Goal: Task Accomplishment & Management: Complete application form

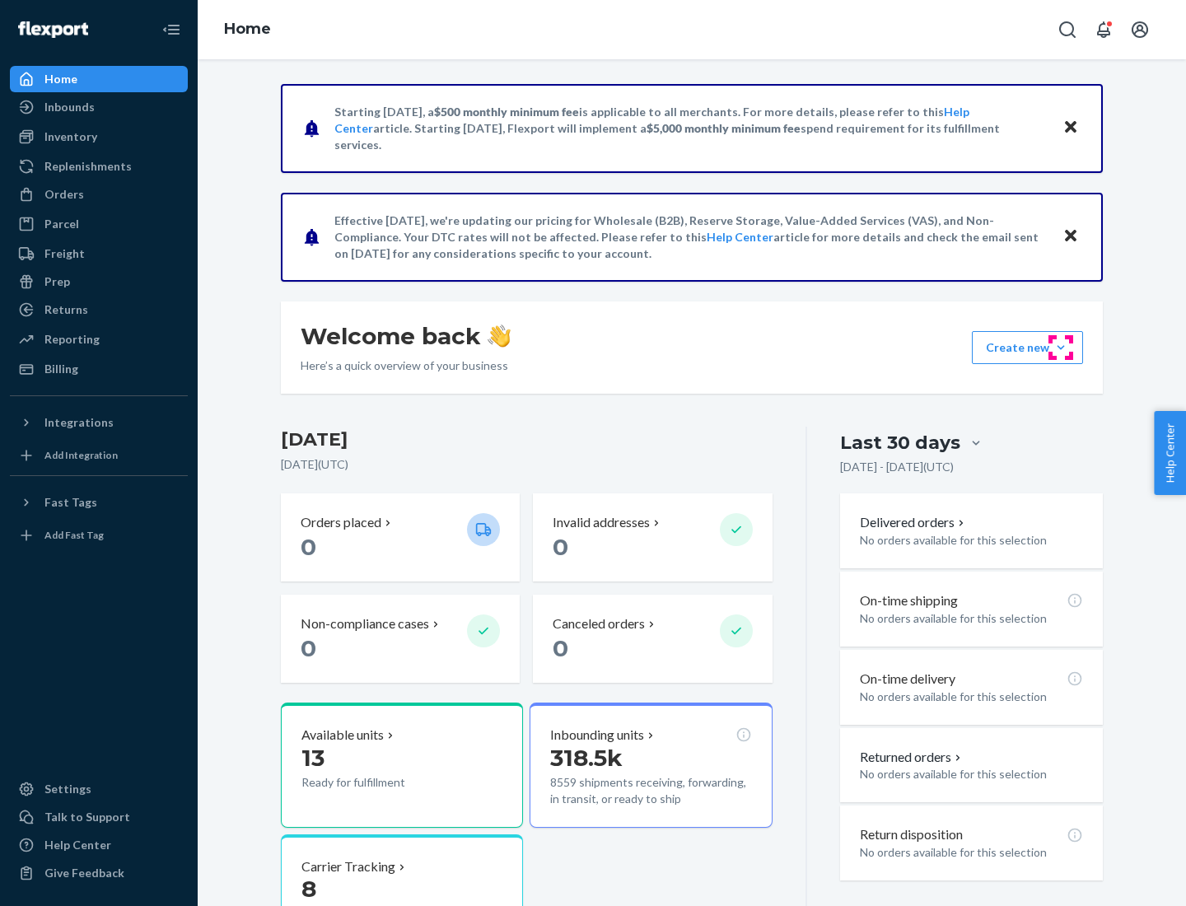
click at [1061, 348] on button "Create new Create new inbound Create new order Create new product" at bounding box center [1027, 347] width 111 height 33
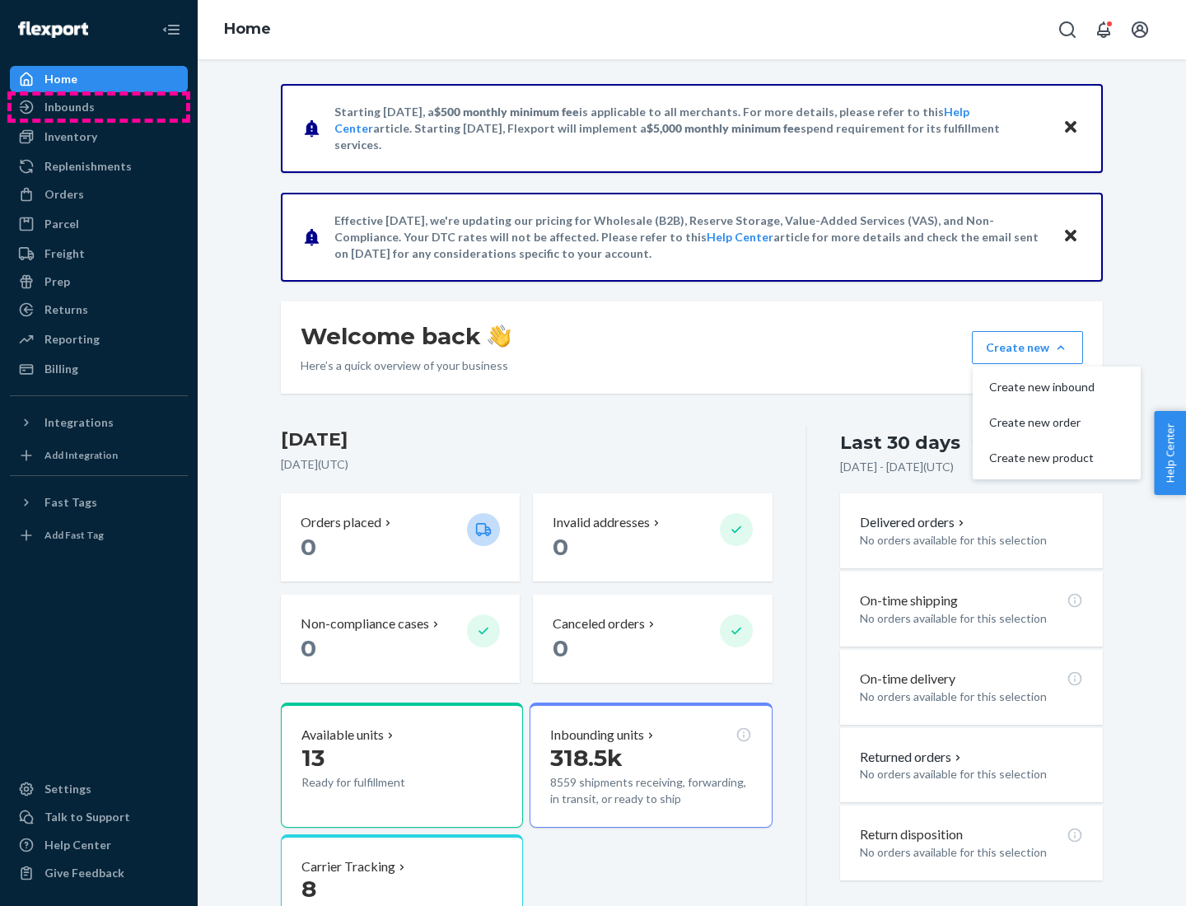
click at [99, 107] on div "Inbounds" at bounding box center [99, 107] width 175 height 23
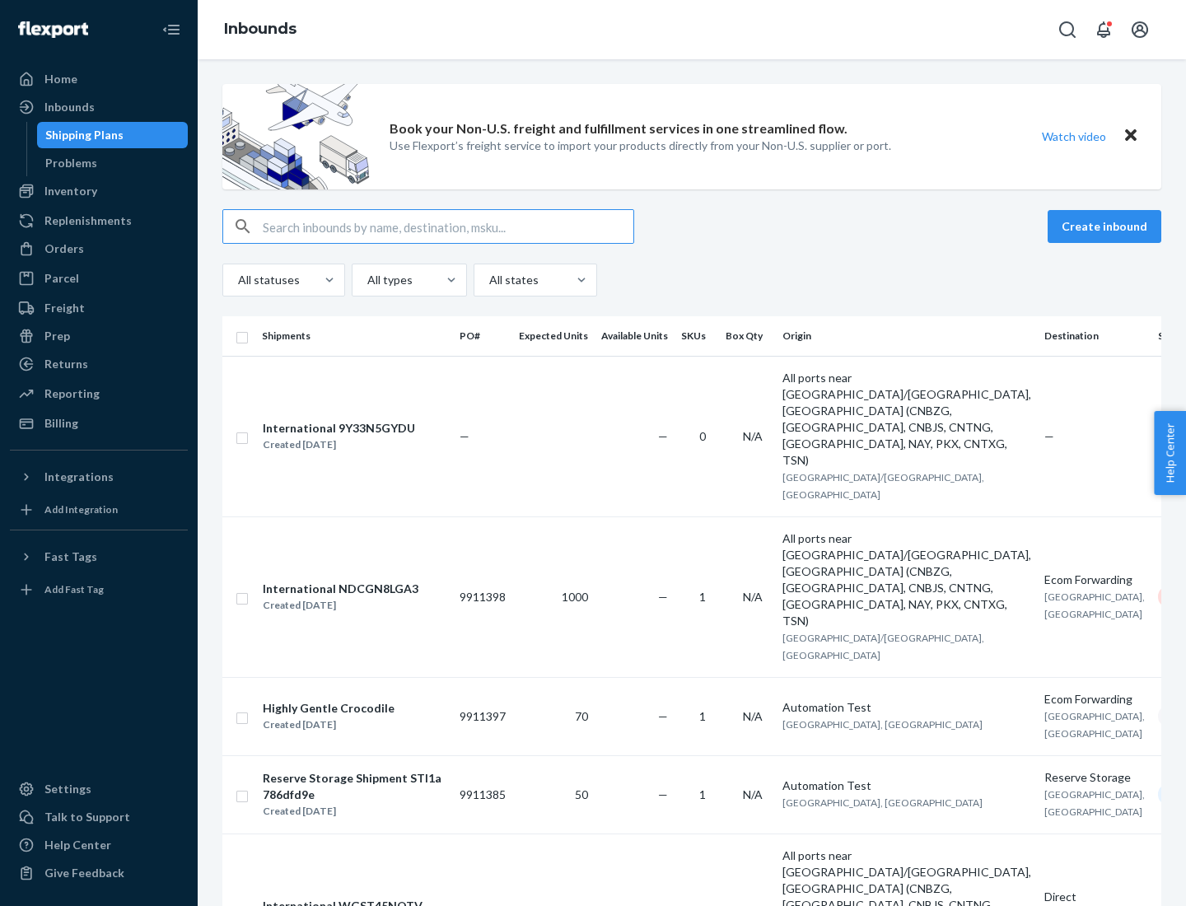
click at [1107, 227] on button "Create inbound" at bounding box center [1105, 226] width 114 height 33
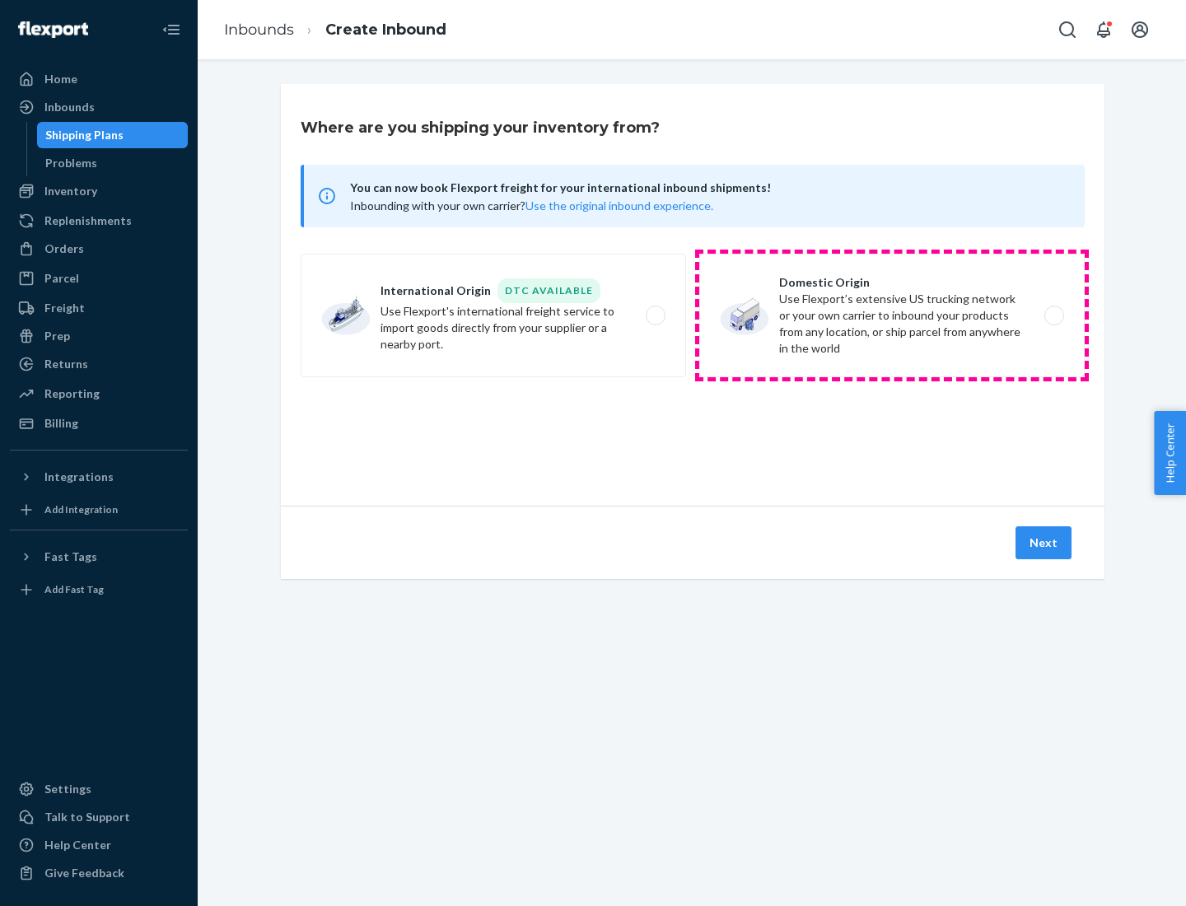
click at [892, 316] on label "Domestic Origin Use Flexport’s extensive US trucking network or your own carrie…" at bounding box center [893, 316] width 386 height 124
click at [1054, 316] on input "Domestic Origin Use Flexport’s extensive US trucking network or your own carrie…" at bounding box center [1059, 316] width 11 height 11
radio input "true"
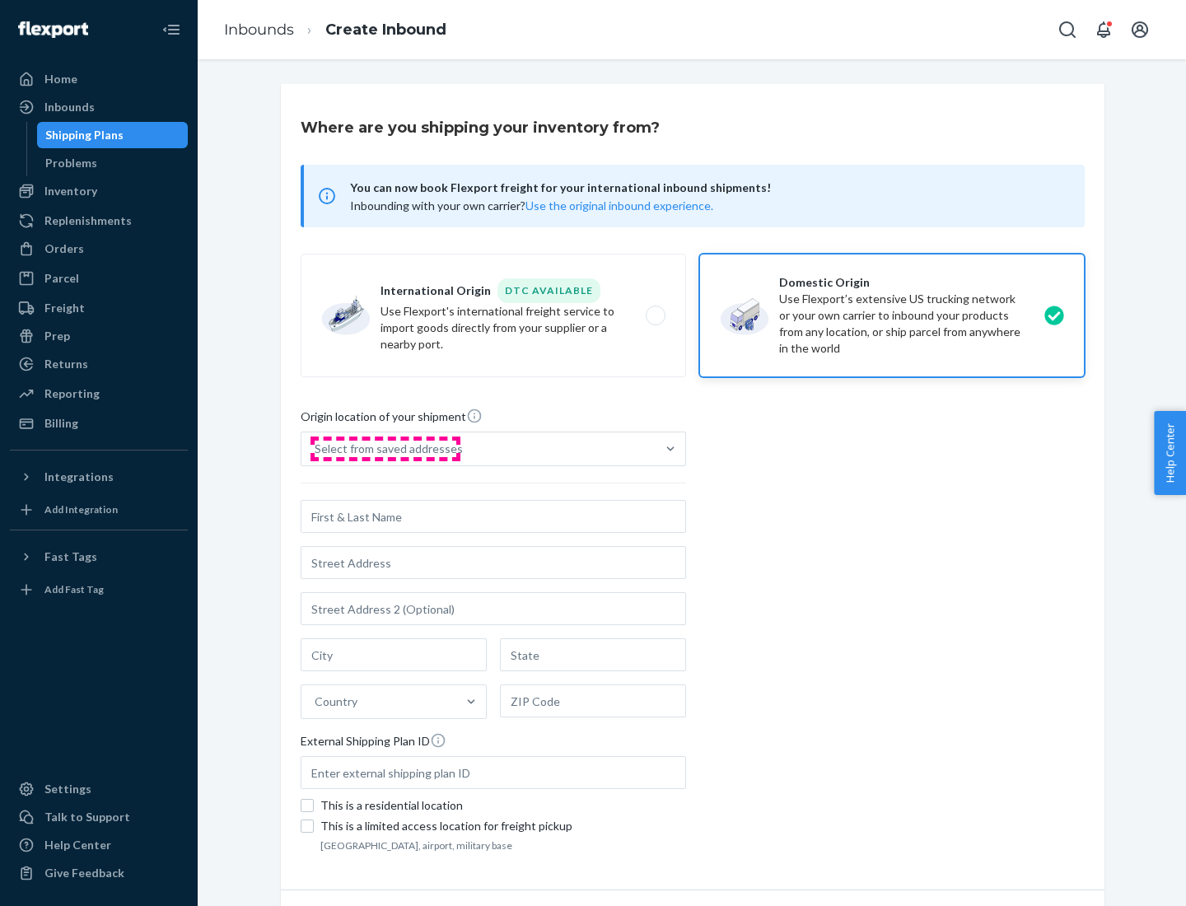
click at [385, 449] on div "Select from saved addresses" at bounding box center [389, 449] width 148 height 16
click at [316, 449] on input "Select from saved addresses" at bounding box center [316, 449] width 2 height 16
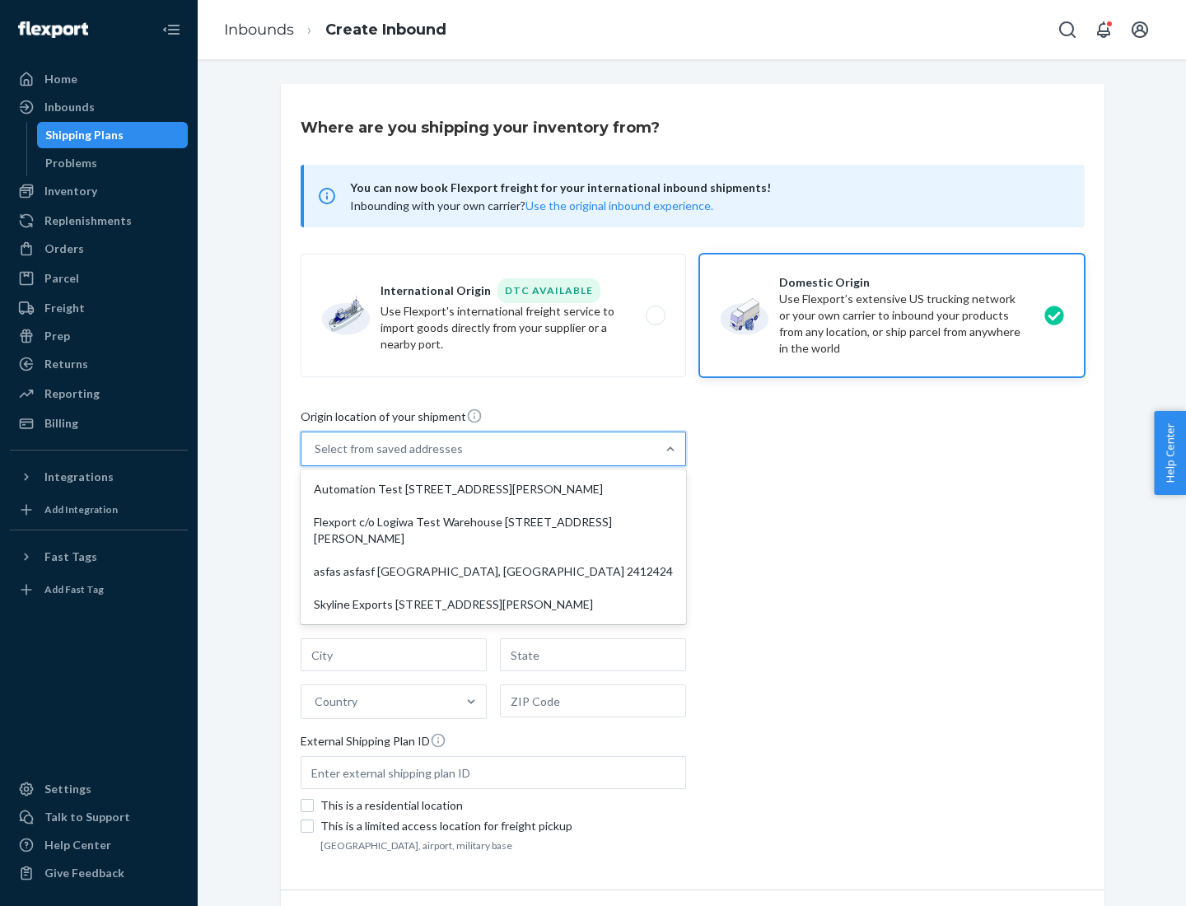
scroll to position [7, 0]
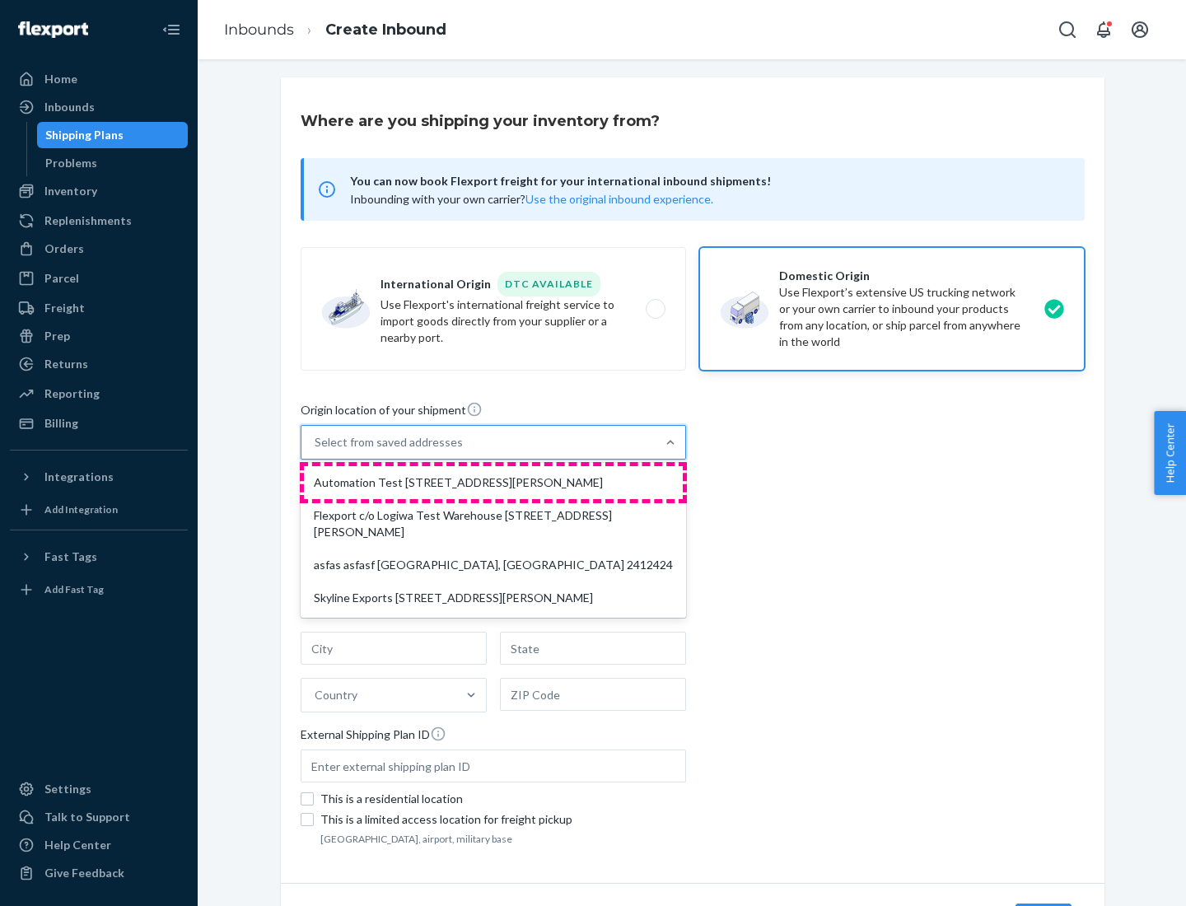
click at [494, 483] on div "Automation Test [STREET_ADDRESS][PERSON_NAME]" at bounding box center [493, 482] width 379 height 33
click at [316, 451] on input "option Automation Test [STREET_ADDRESS][PERSON_NAME] focused, 1 of 4. 4 results…" at bounding box center [316, 442] width 2 height 16
type input "Automation Test"
type input "9th Floor"
type input "[GEOGRAPHIC_DATA]"
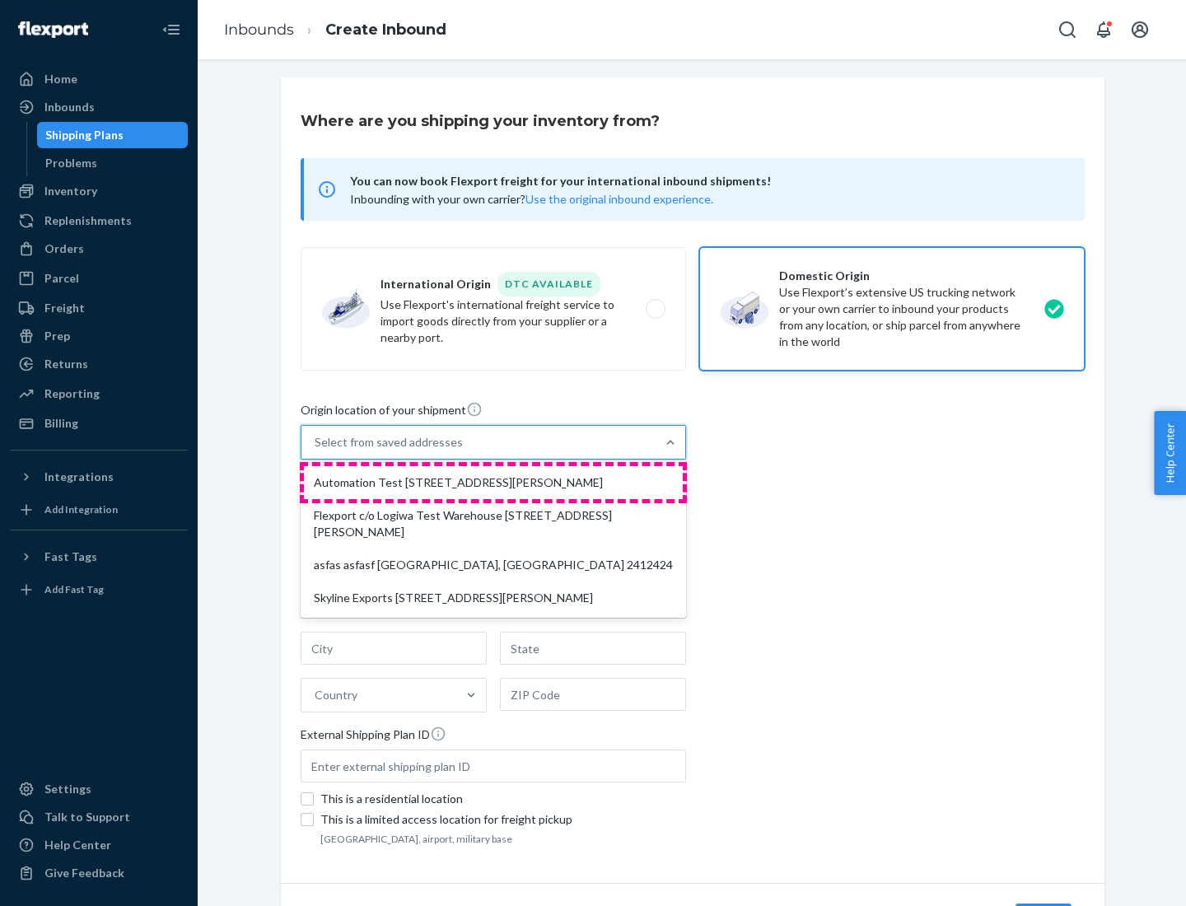
type input "CA"
type input "94104"
type input "[STREET_ADDRESS][PERSON_NAME]"
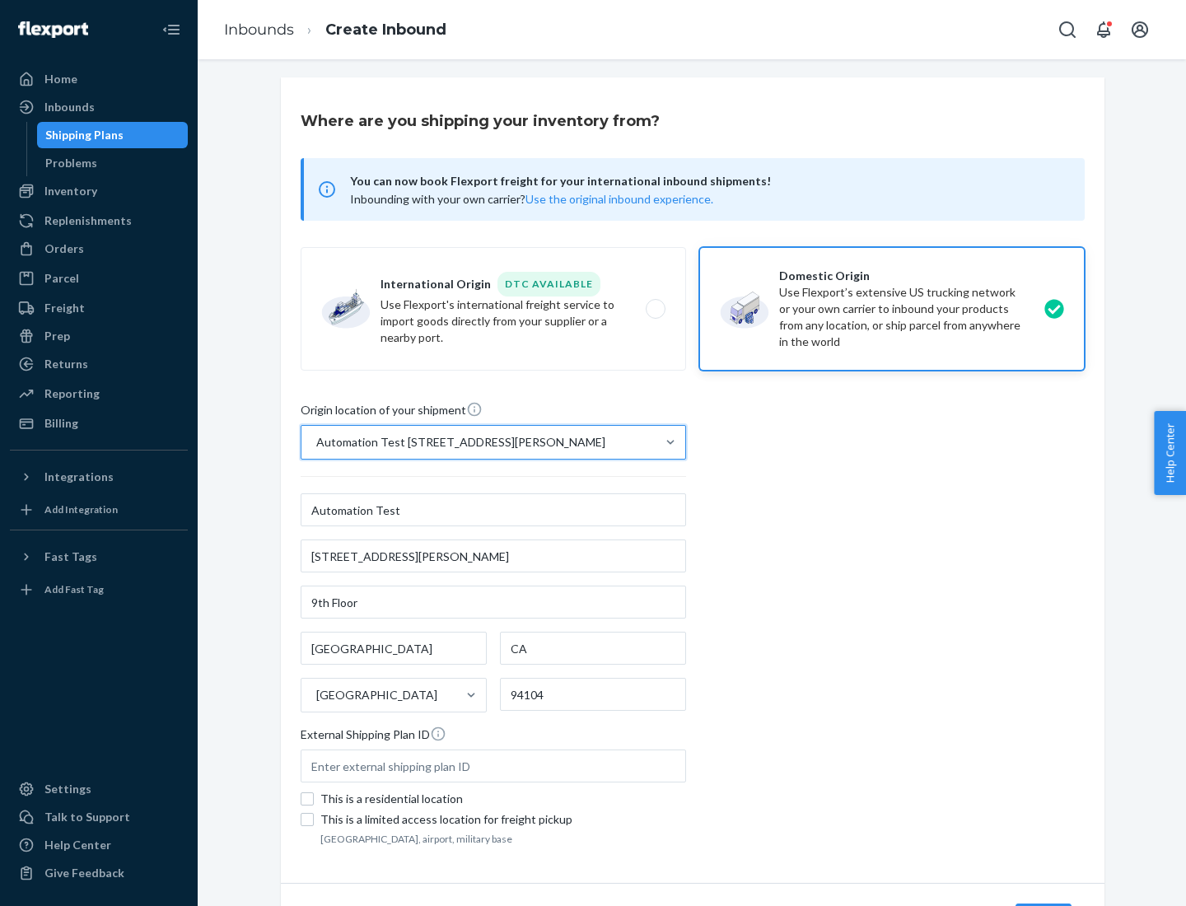
scroll to position [96, 0]
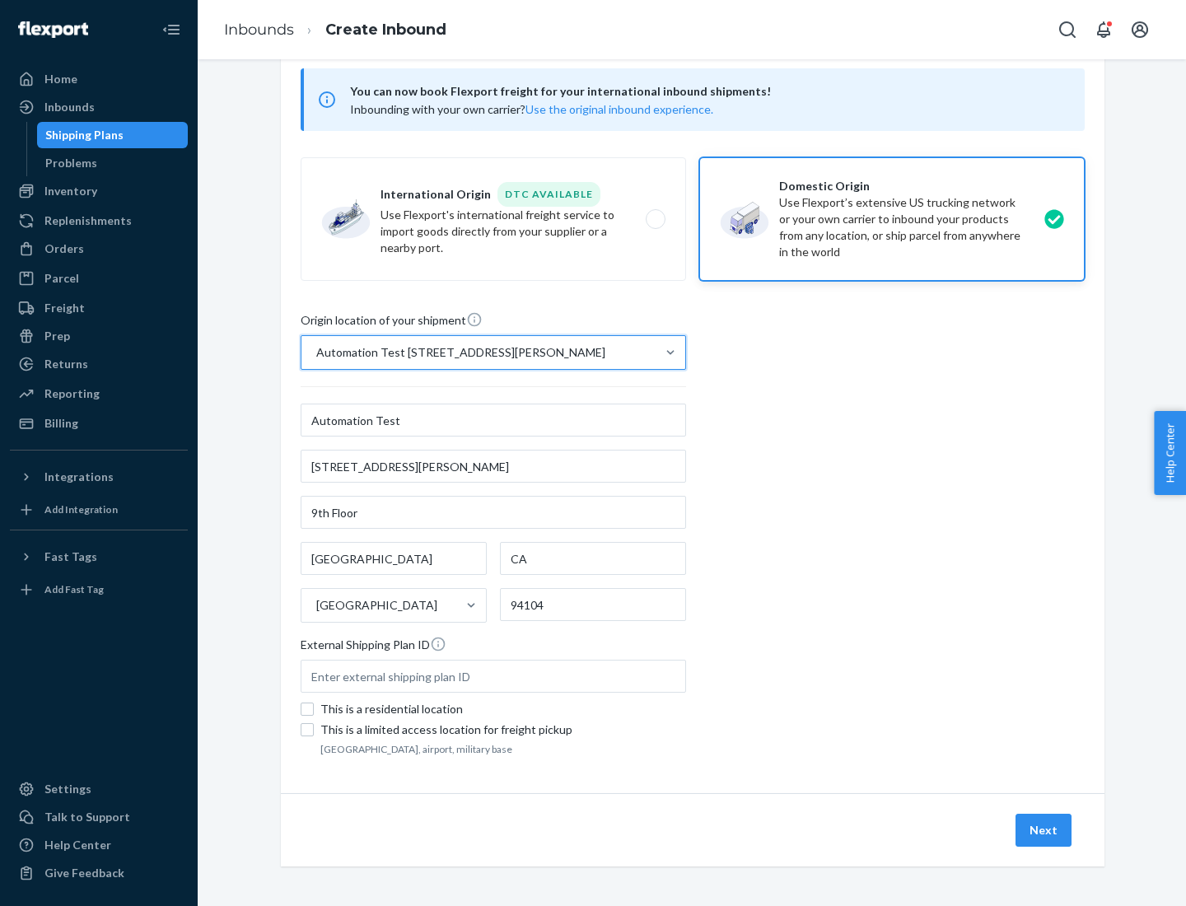
click at [1045, 831] on button "Next" at bounding box center [1044, 830] width 56 height 33
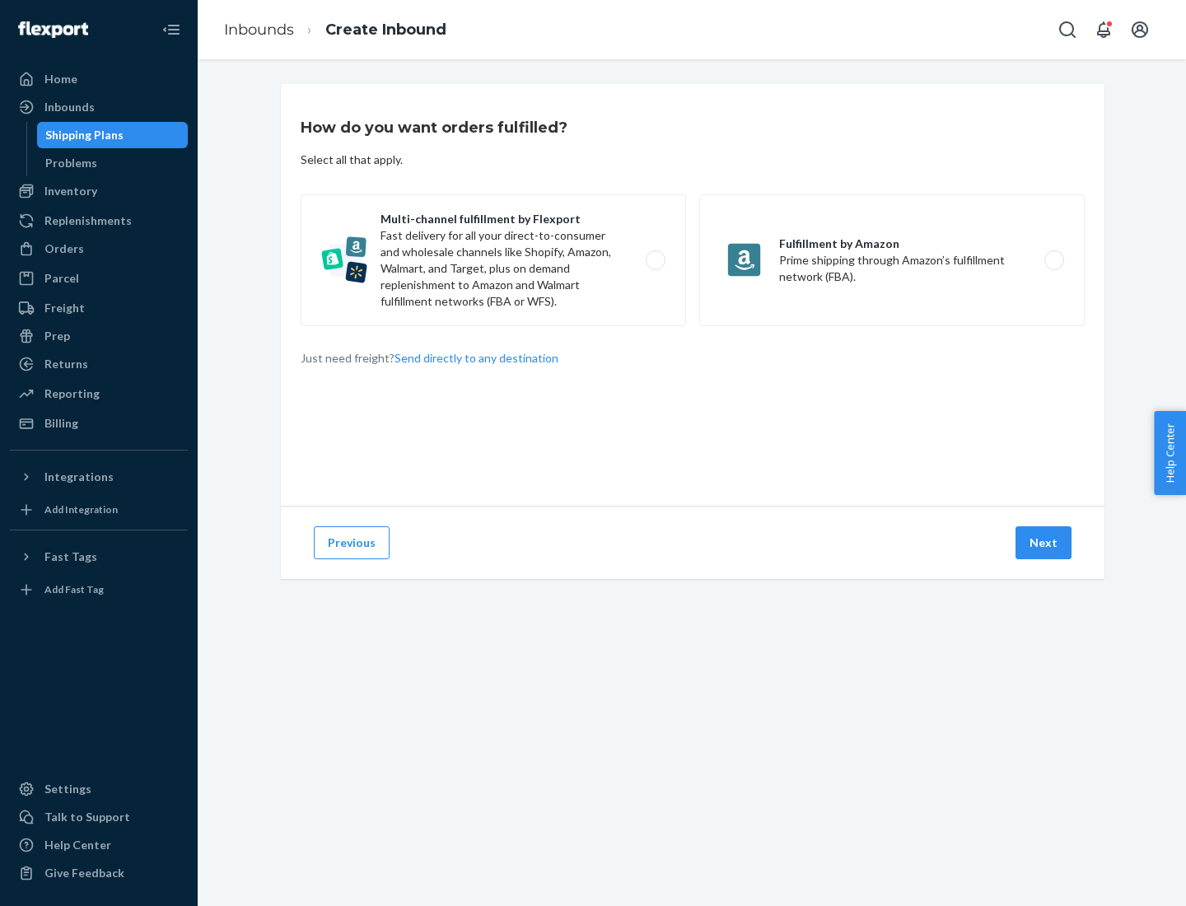
click at [494, 260] on label "Multi-channel fulfillment by Flexport Fast delivery for all your direct-to-cons…" at bounding box center [494, 260] width 386 height 132
click at [655, 260] on input "Multi-channel fulfillment by Flexport Fast delivery for all your direct-to-cons…" at bounding box center [660, 260] width 11 height 11
radio input "true"
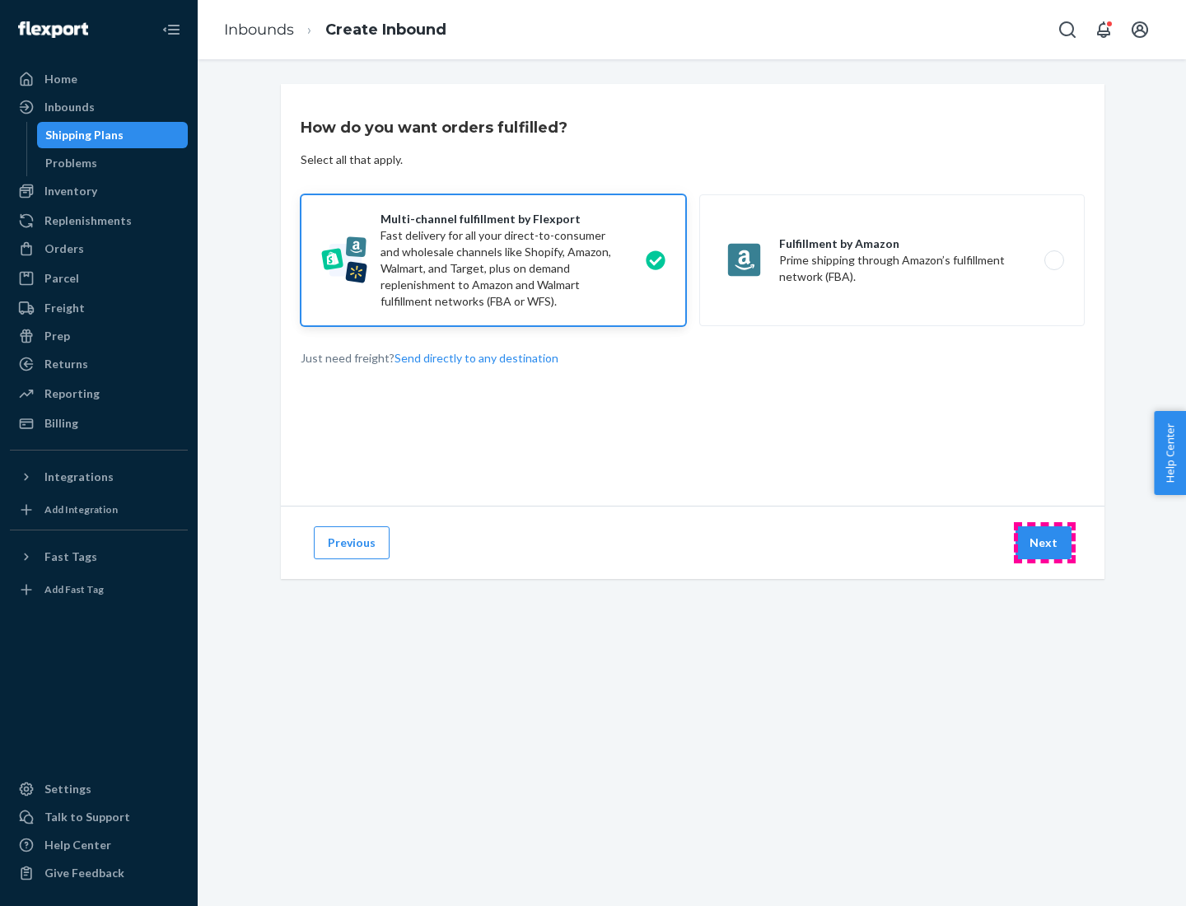
click at [1045, 543] on button "Next" at bounding box center [1044, 542] width 56 height 33
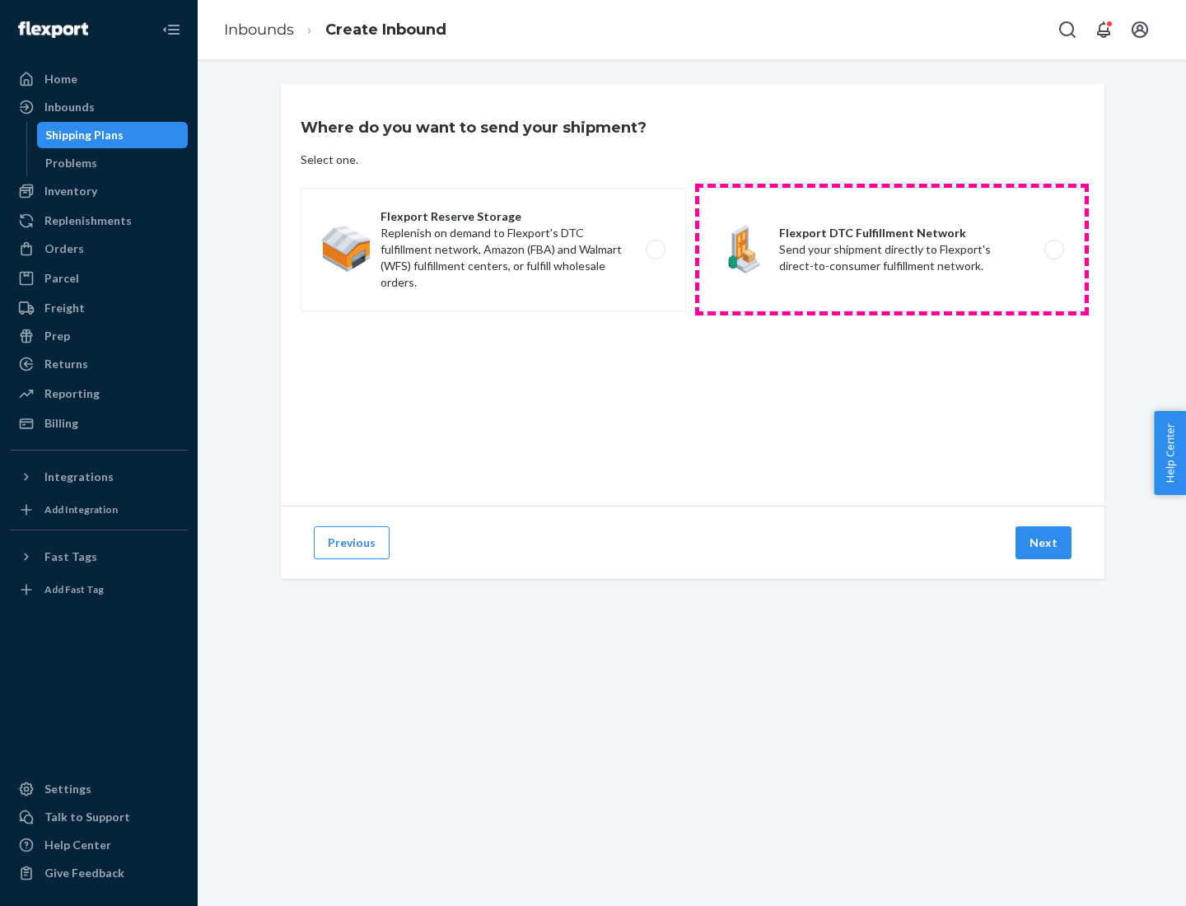
click at [892, 250] on label "Flexport DTC Fulfillment Network Send your shipment directly to Flexport's dire…" at bounding box center [893, 250] width 386 height 124
click at [1054, 250] on input "Flexport DTC Fulfillment Network Send your shipment directly to Flexport's dire…" at bounding box center [1059, 250] width 11 height 11
radio input "true"
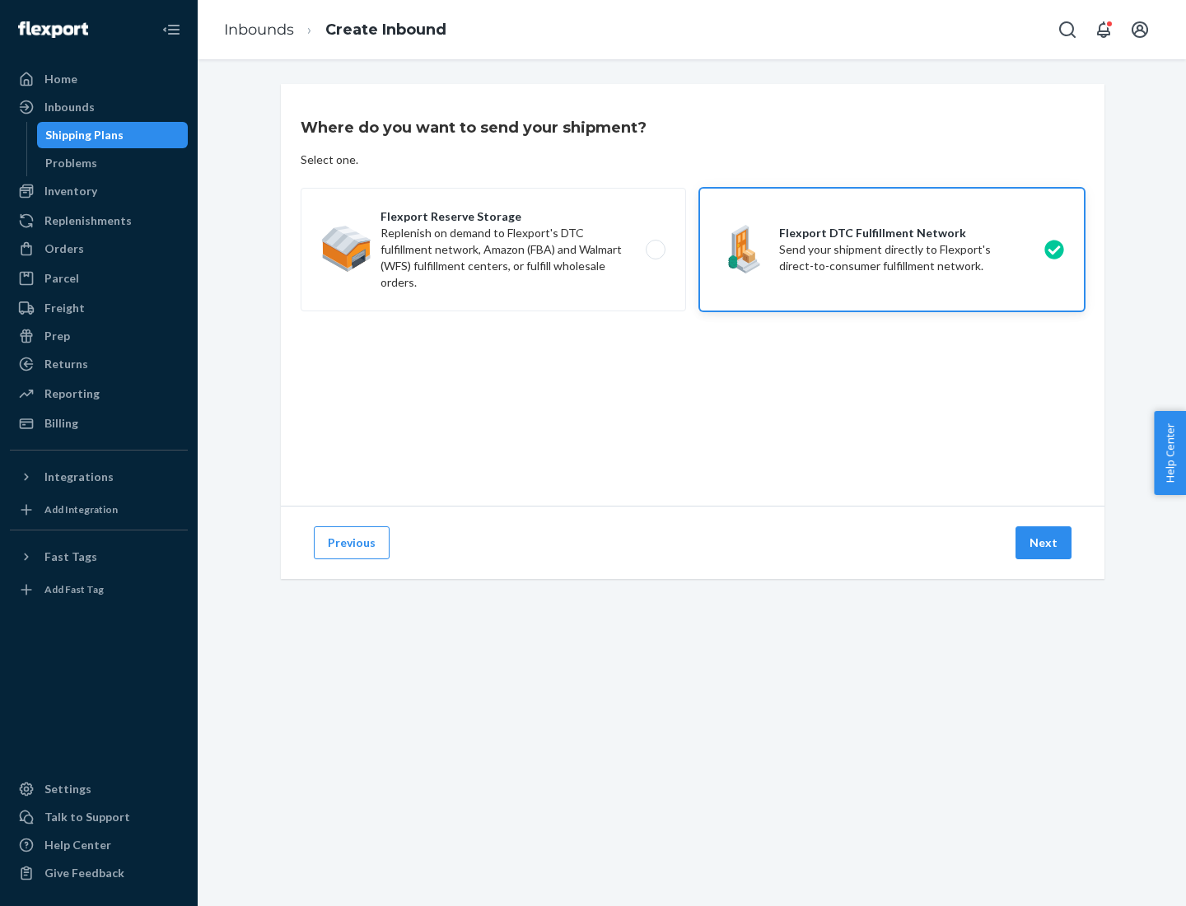
click at [1045, 543] on button "Next" at bounding box center [1044, 542] width 56 height 33
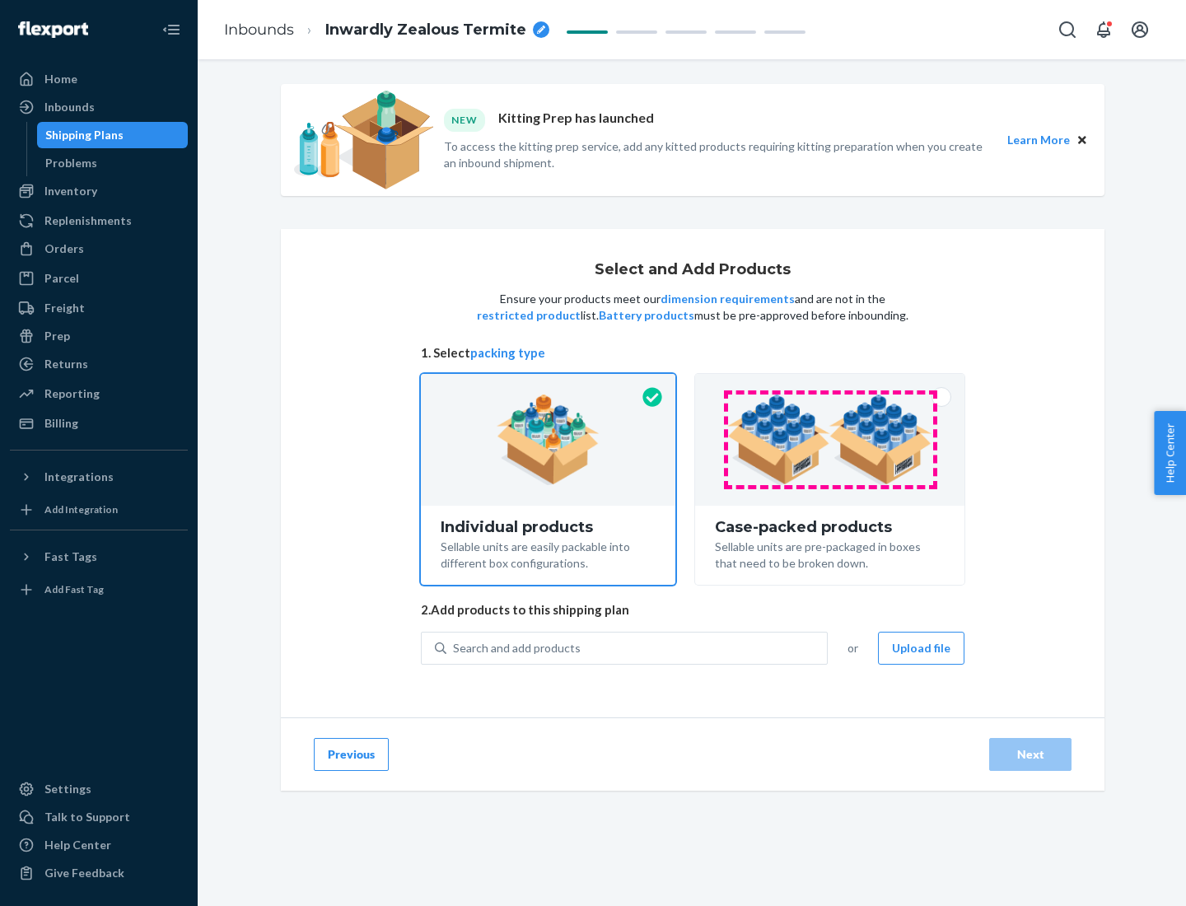
click at [831, 440] on img at bounding box center [830, 440] width 205 height 91
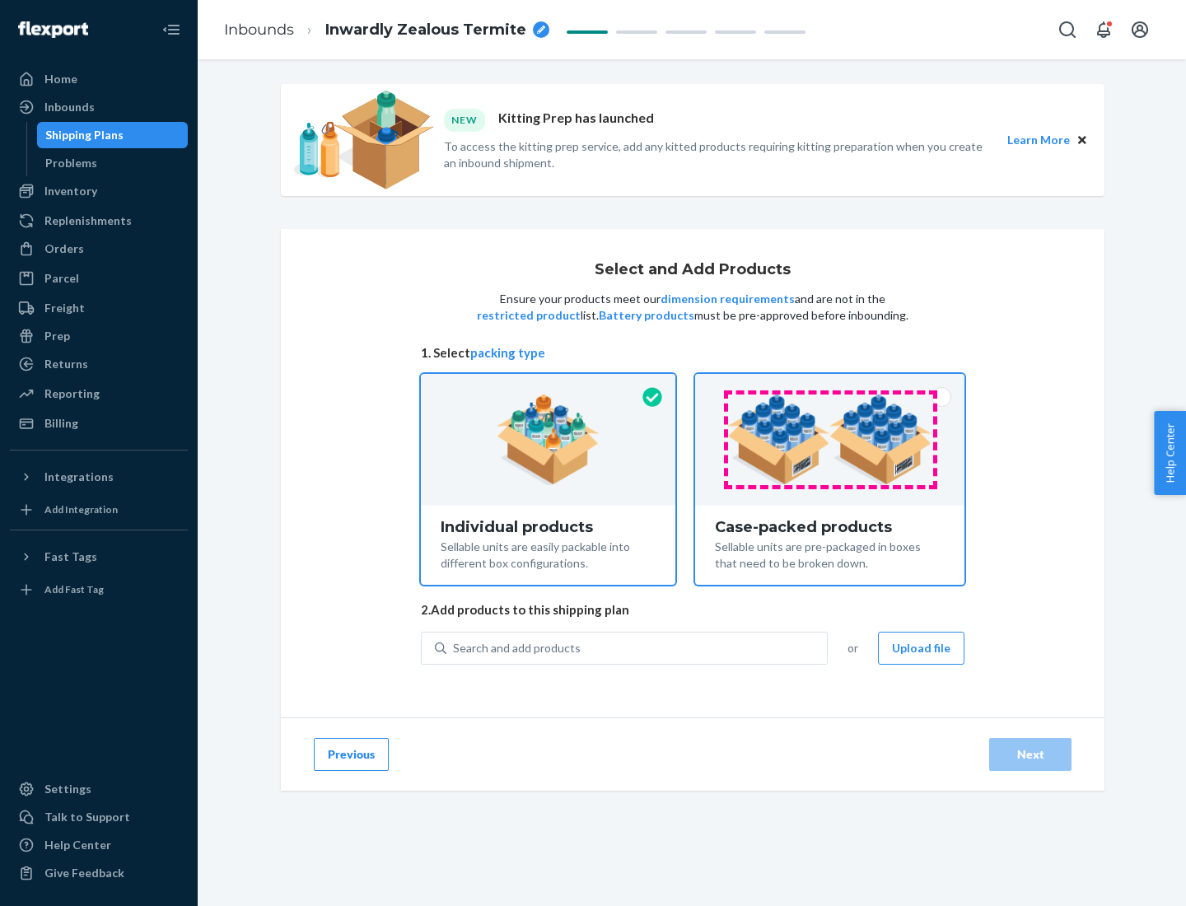
click at [831, 385] on input "Case-packed products Sellable units are pre-packaged in boxes that need to be b…" at bounding box center [830, 379] width 11 height 11
radio input "true"
radio input "false"
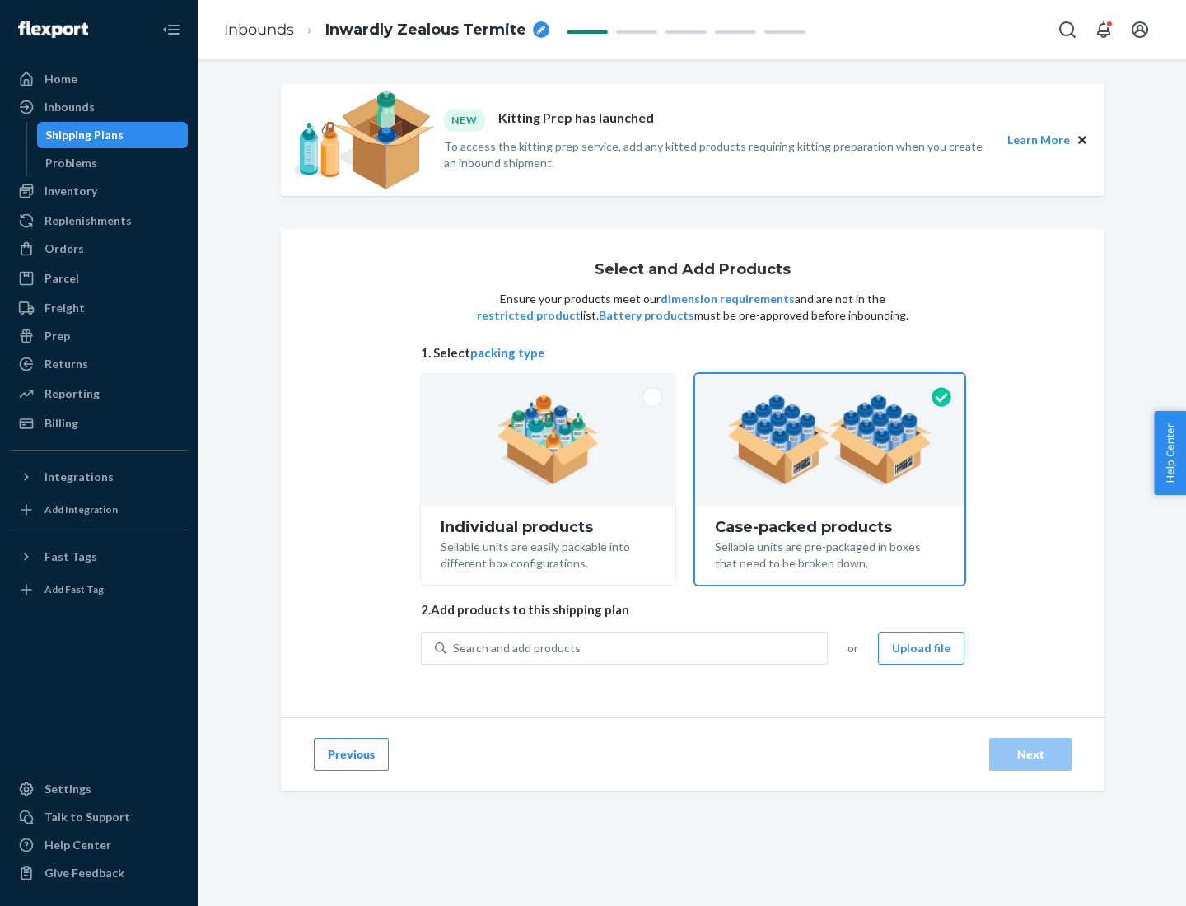
click at [638, 648] on div "Search and add products" at bounding box center [637, 649] width 381 height 30
click at [455, 648] on input "Search and add products" at bounding box center [454, 648] width 2 height 16
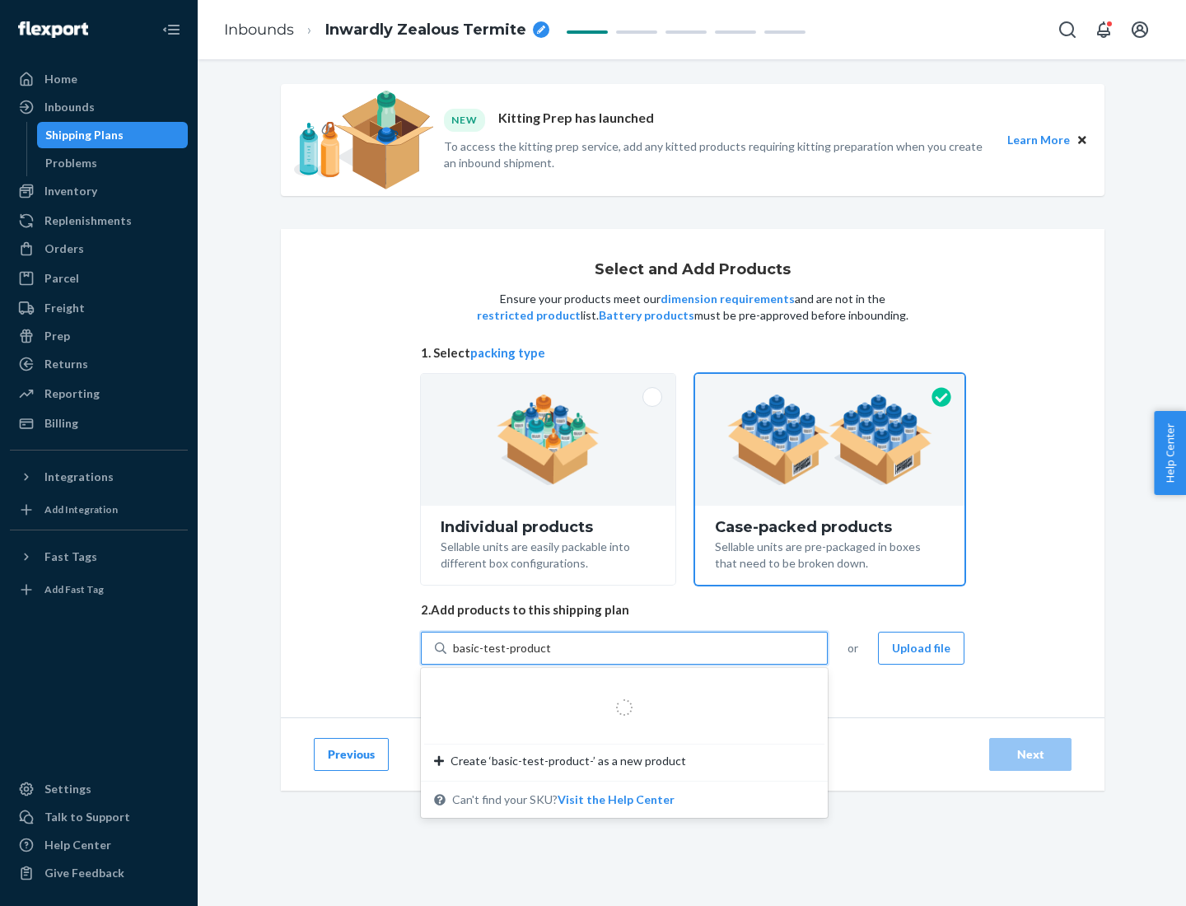
type input "basic-test-product-1"
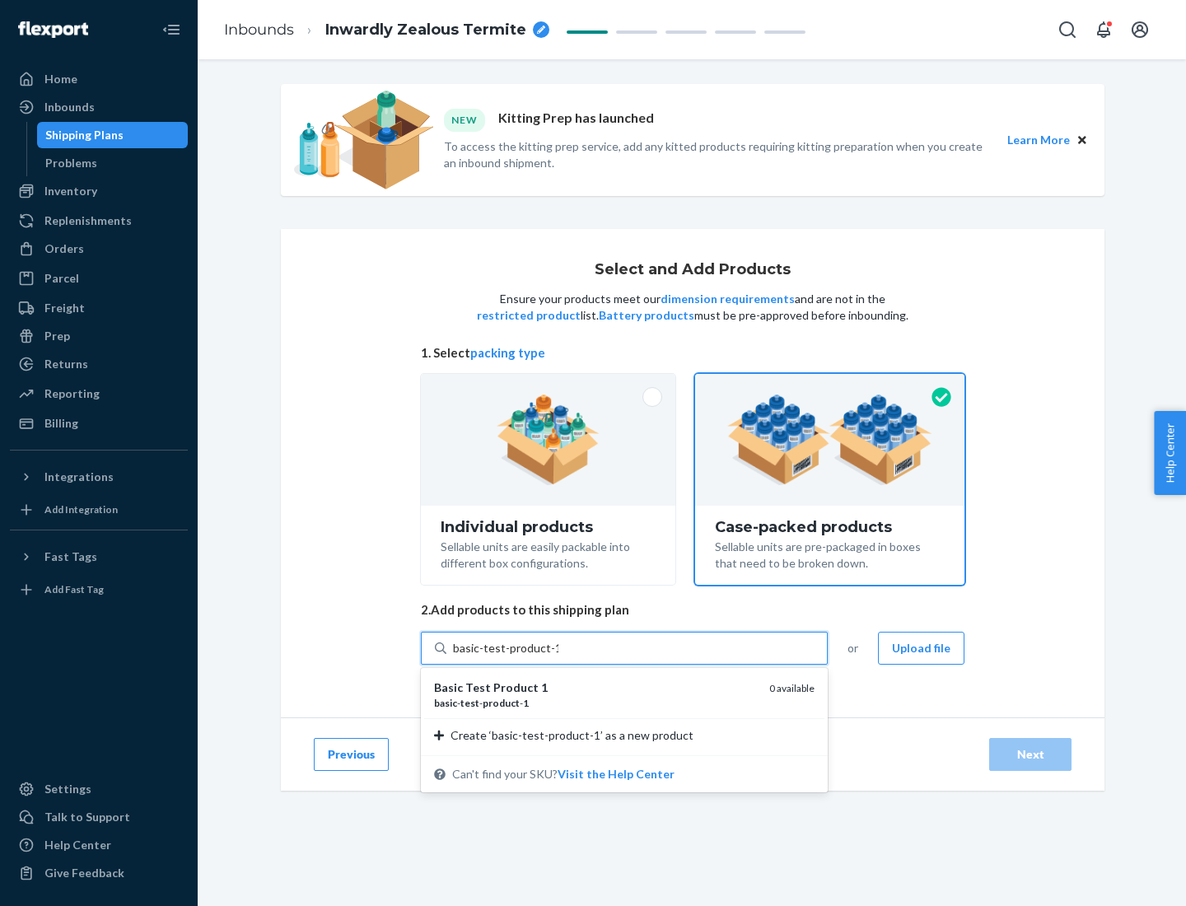
click at [596, 703] on div "basic - test - product - 1" at bounding box center [595, 703] width 322 height 14
click at [559, 657] on input "basic-test-product-1" at bounding box center [505, 648] width 105 height 16
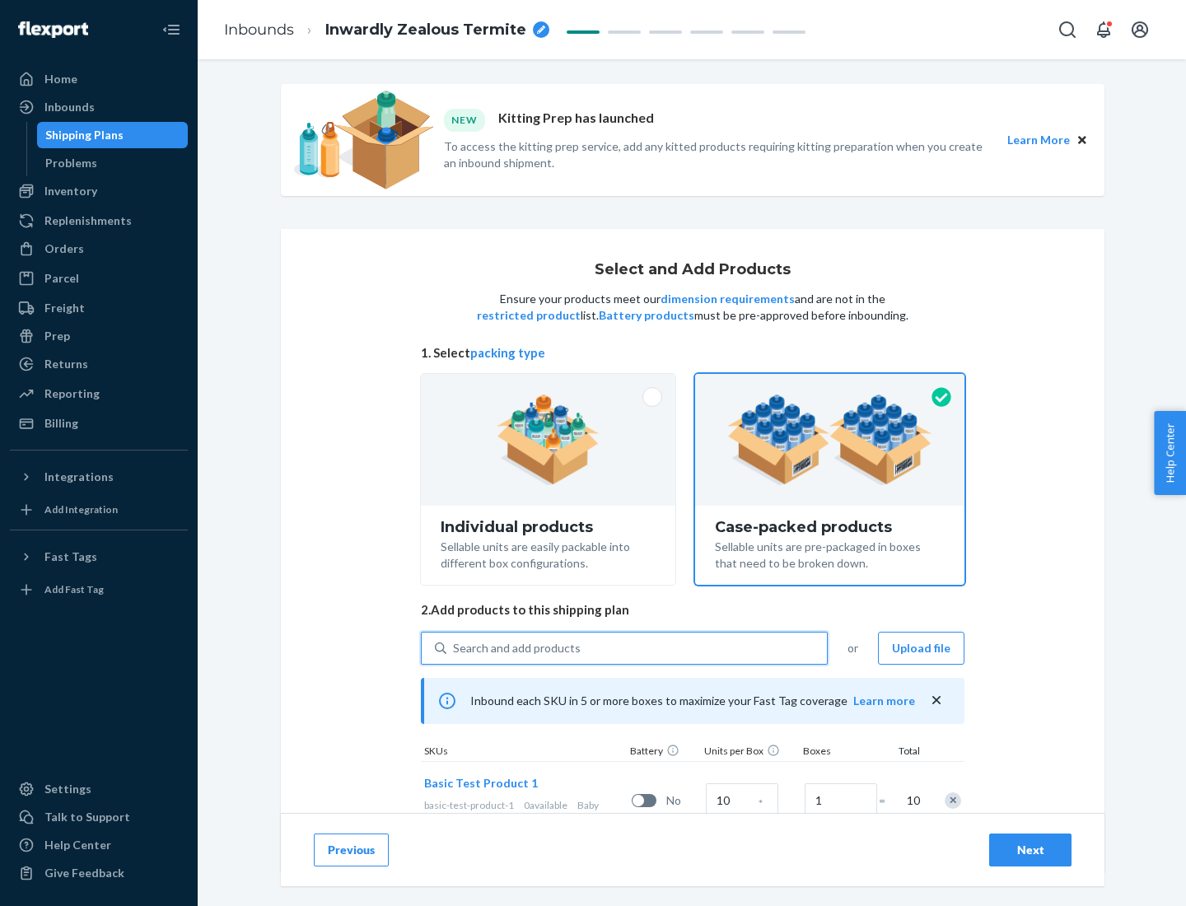
scroll to position [59, 0]
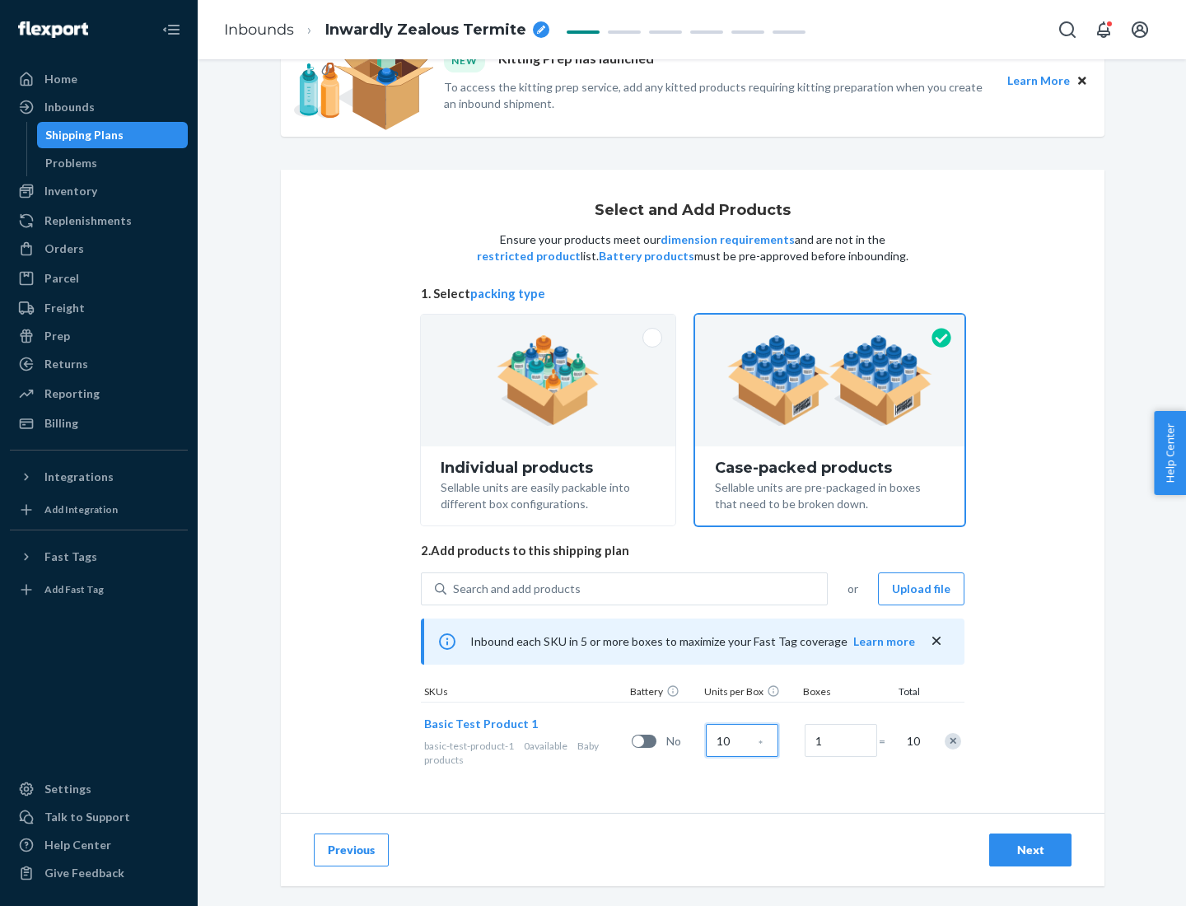
type input "10"
type input "7"
click at [1031, 850] on div "Next" at bounding box center [1031, 850] width 54 height 16
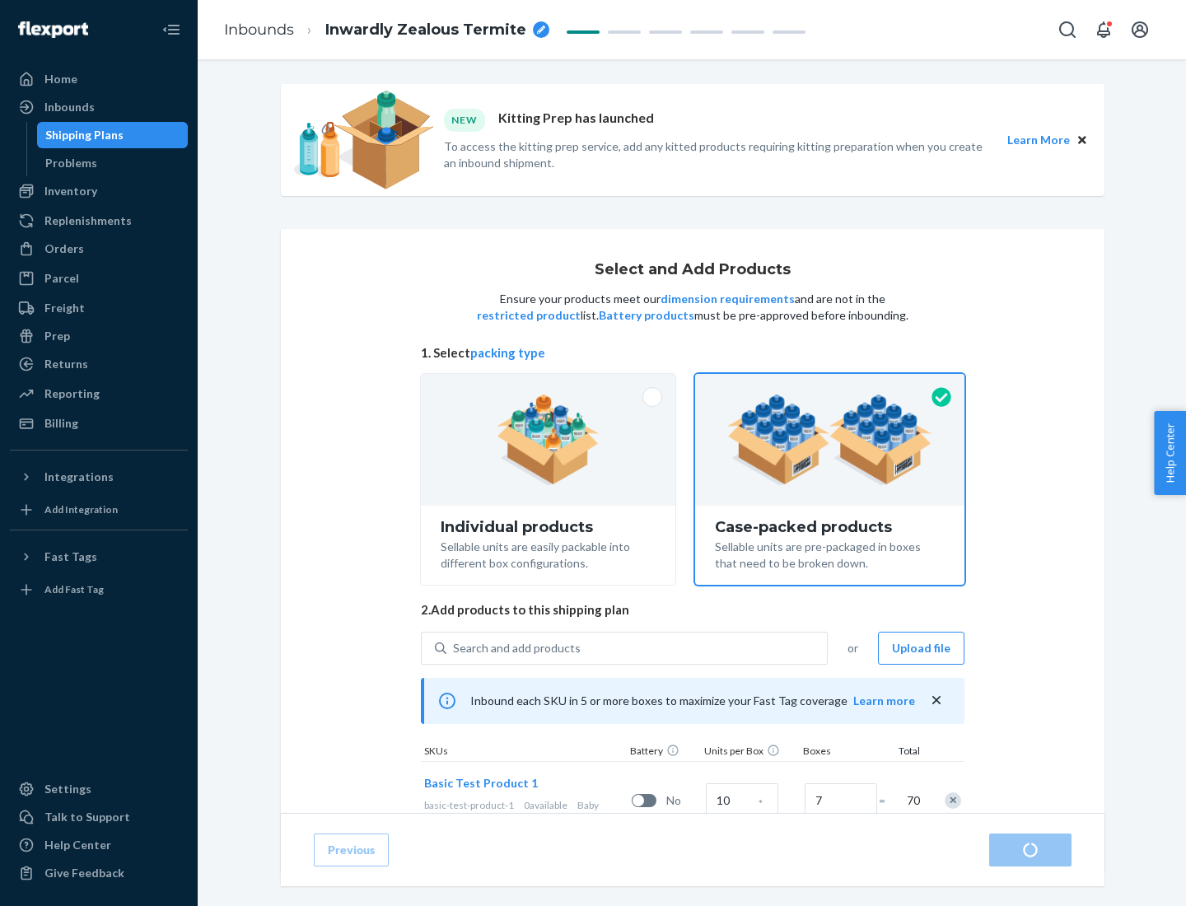
radio input "true"
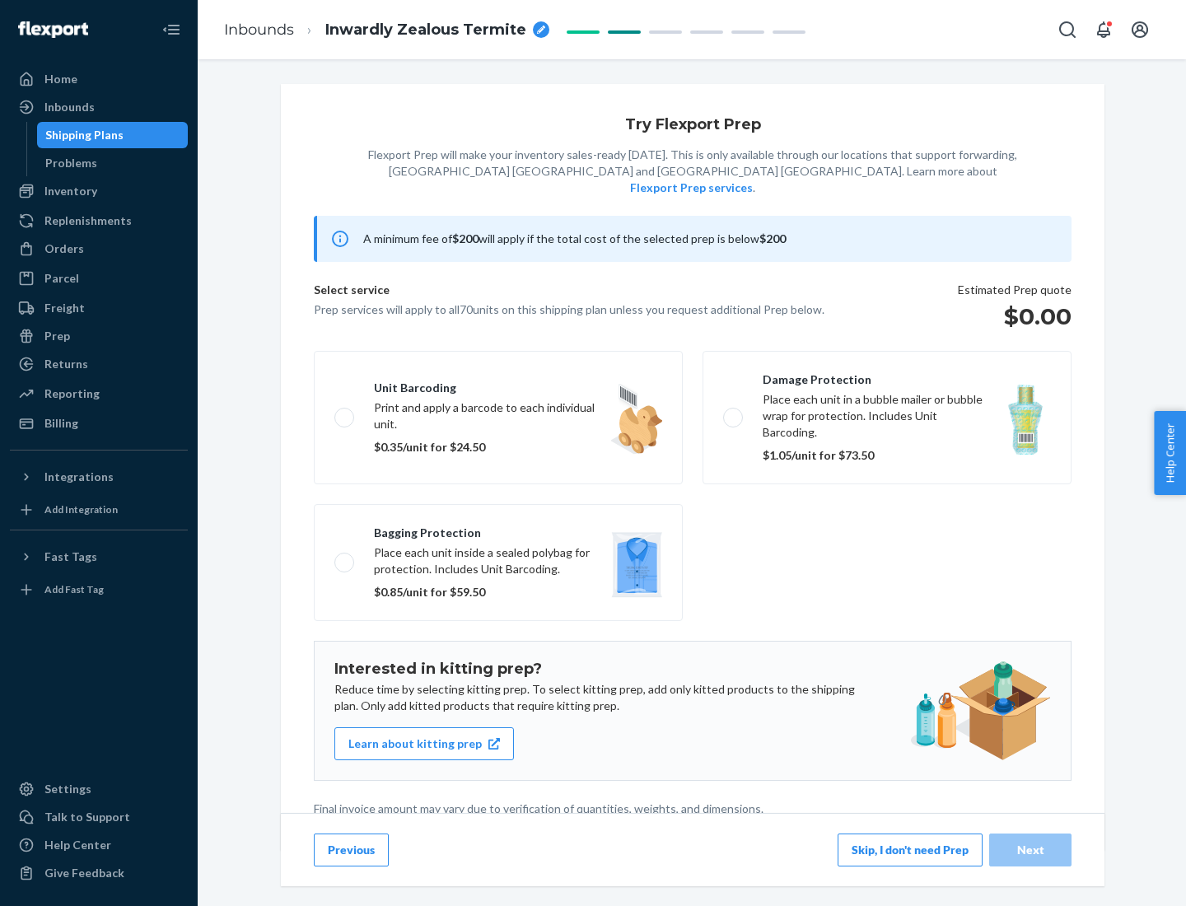
scroll to position [4, 0]
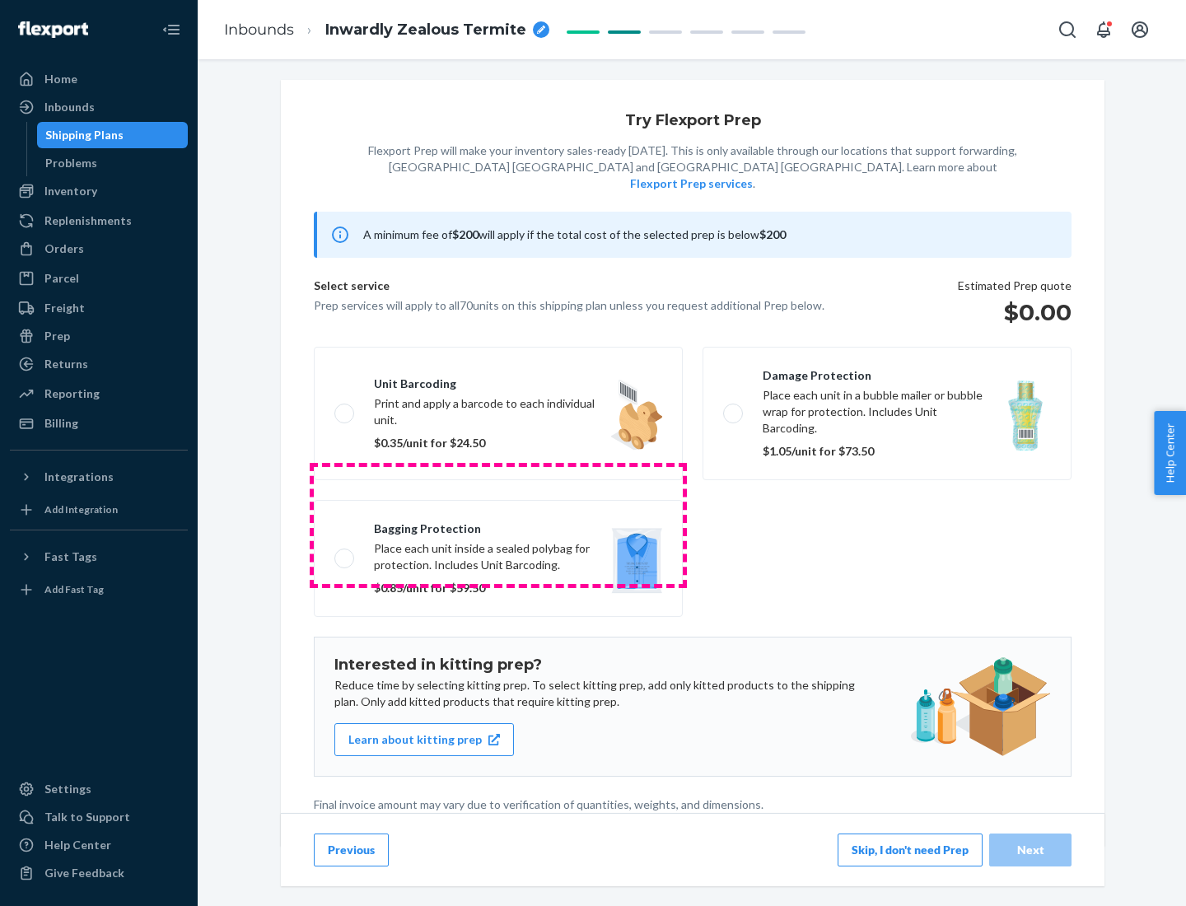
click at [498, 525] on label "Bagging protection Place each unit inside a sealed polybag for protection. Incl…" at bounding box center [498, 558] width 369 height 117
click at [345, 553] on input "Bagging protection Place each unit inside a sealed polybag for protection. Incl…" at bounding box center [340, 558] width 11 height 11
checkbox input "true"
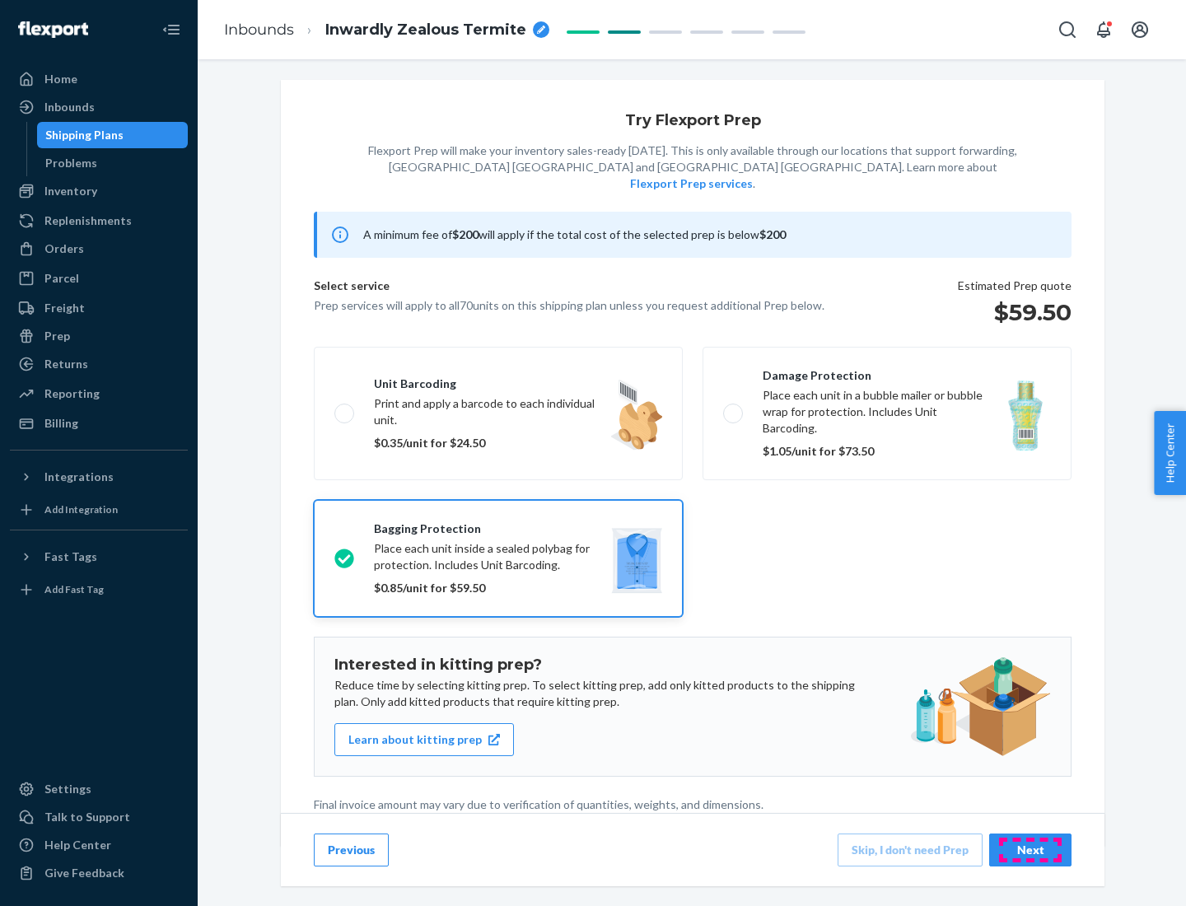
click at [1031, 849] on div "Next" at bounding box center [1031, 850] width 54 height 16
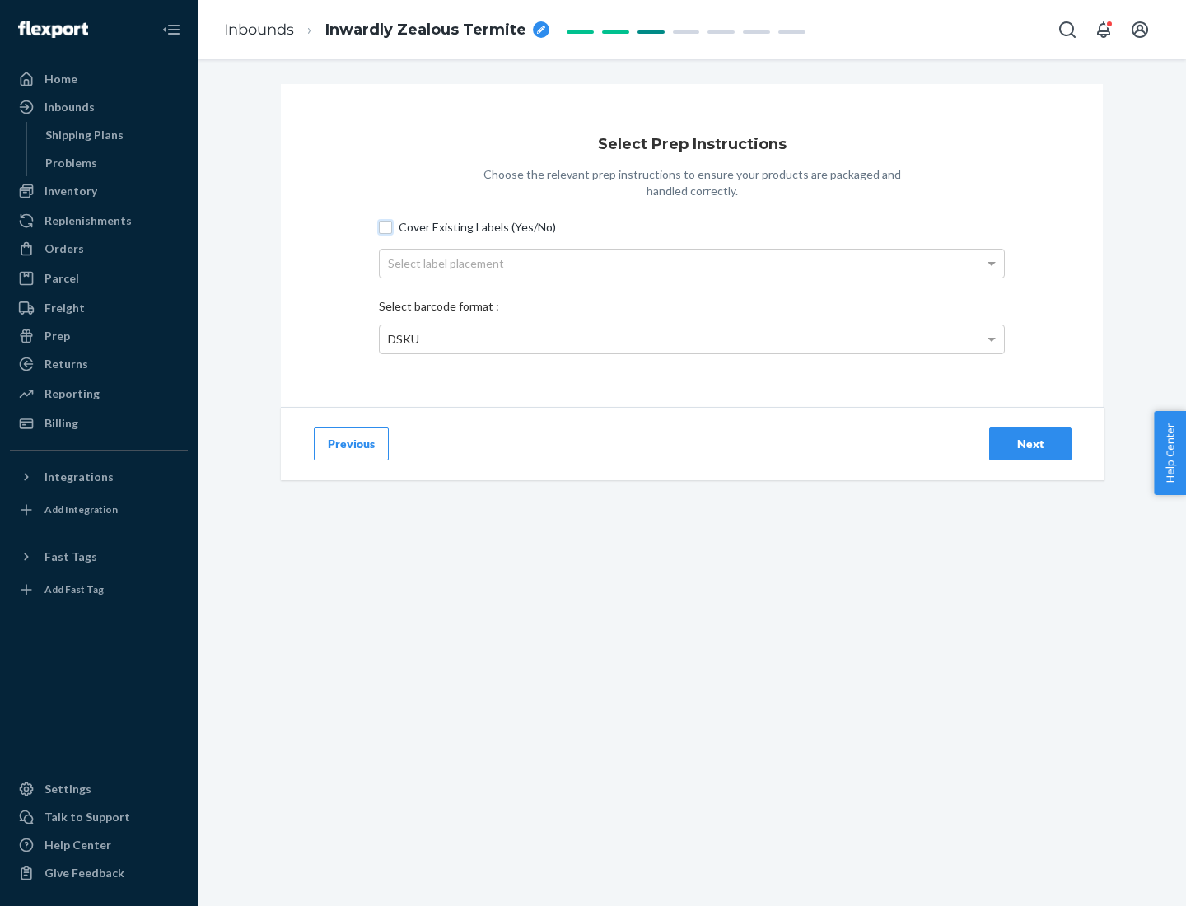
click at [386, 227] on input "Cover Existing Labels (Yes/No)" at bounding box center [385, 227] width 13 height 13
checkbox input "true"
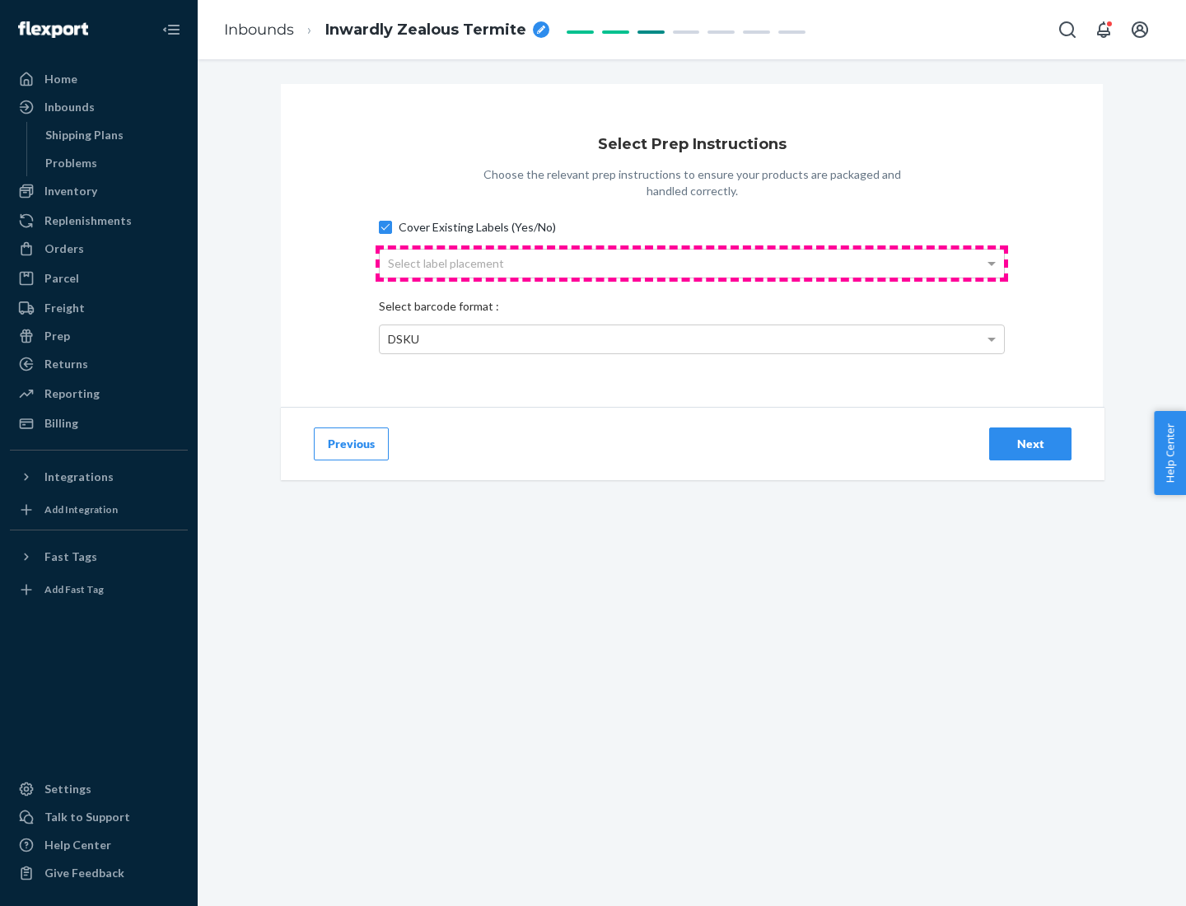
click at [692, 263] on div "Select label placement" at bounding box center [692, 264] width 625 height 28
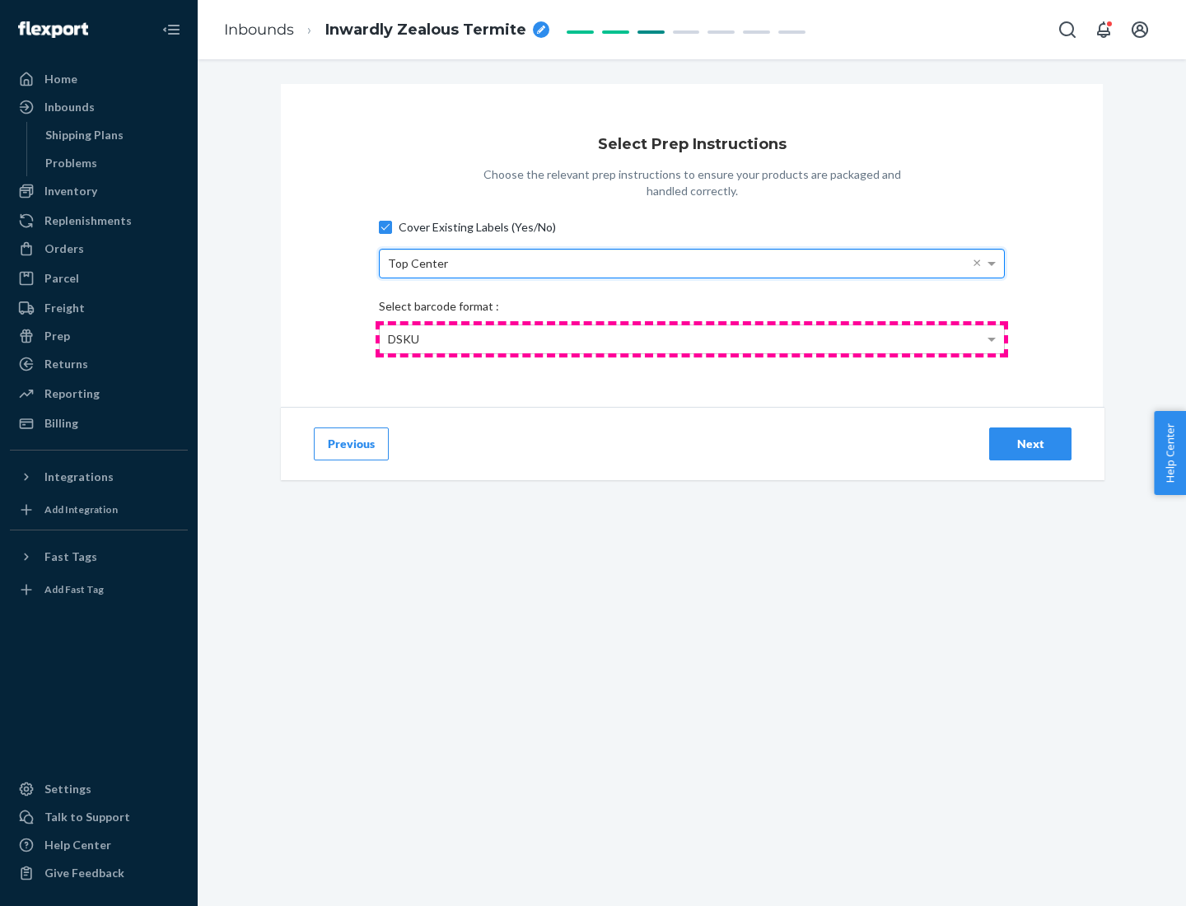
click at [692, 339] on div "DSKU" at bounding box center [692, 339] width 625 height 28
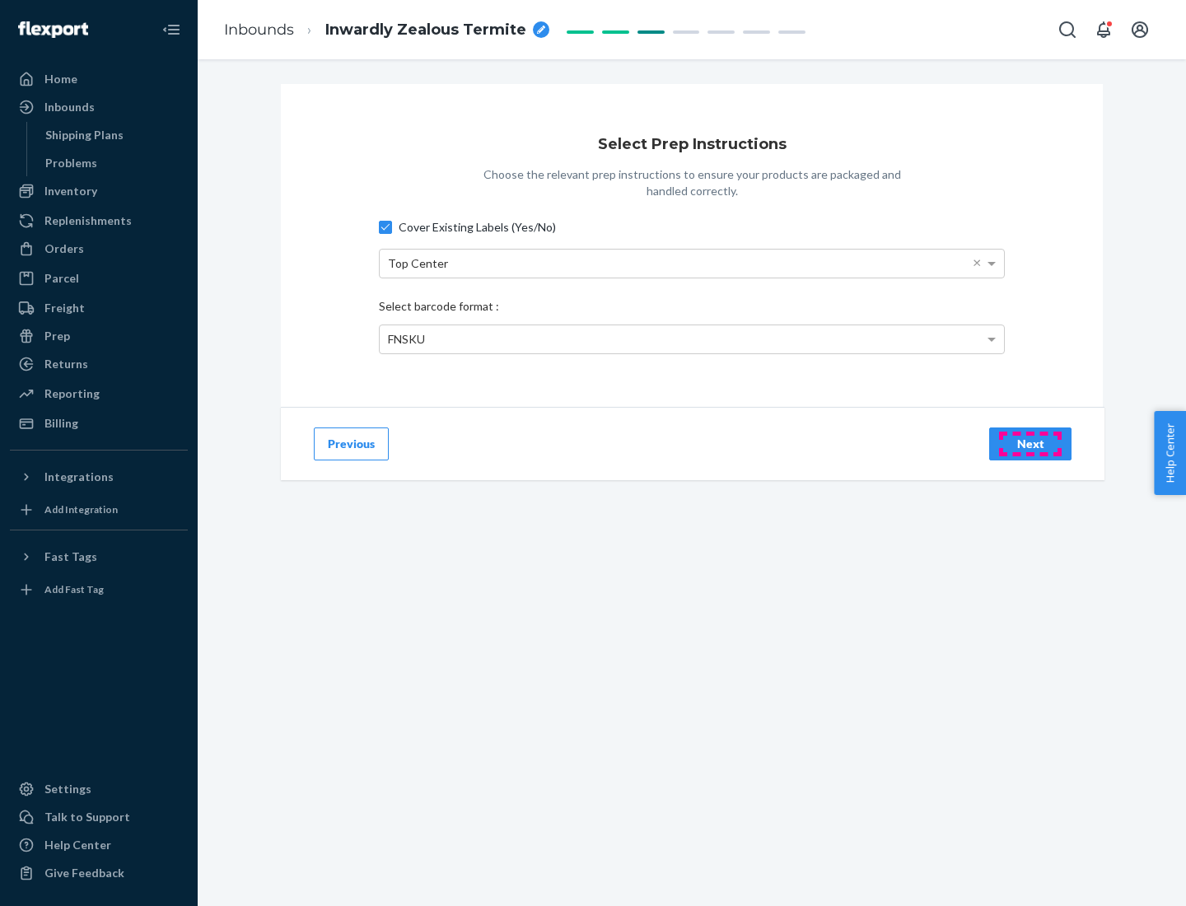
click at [1031, 443] on div "Next" at bounding box center [1031, 444] width 54 height 16
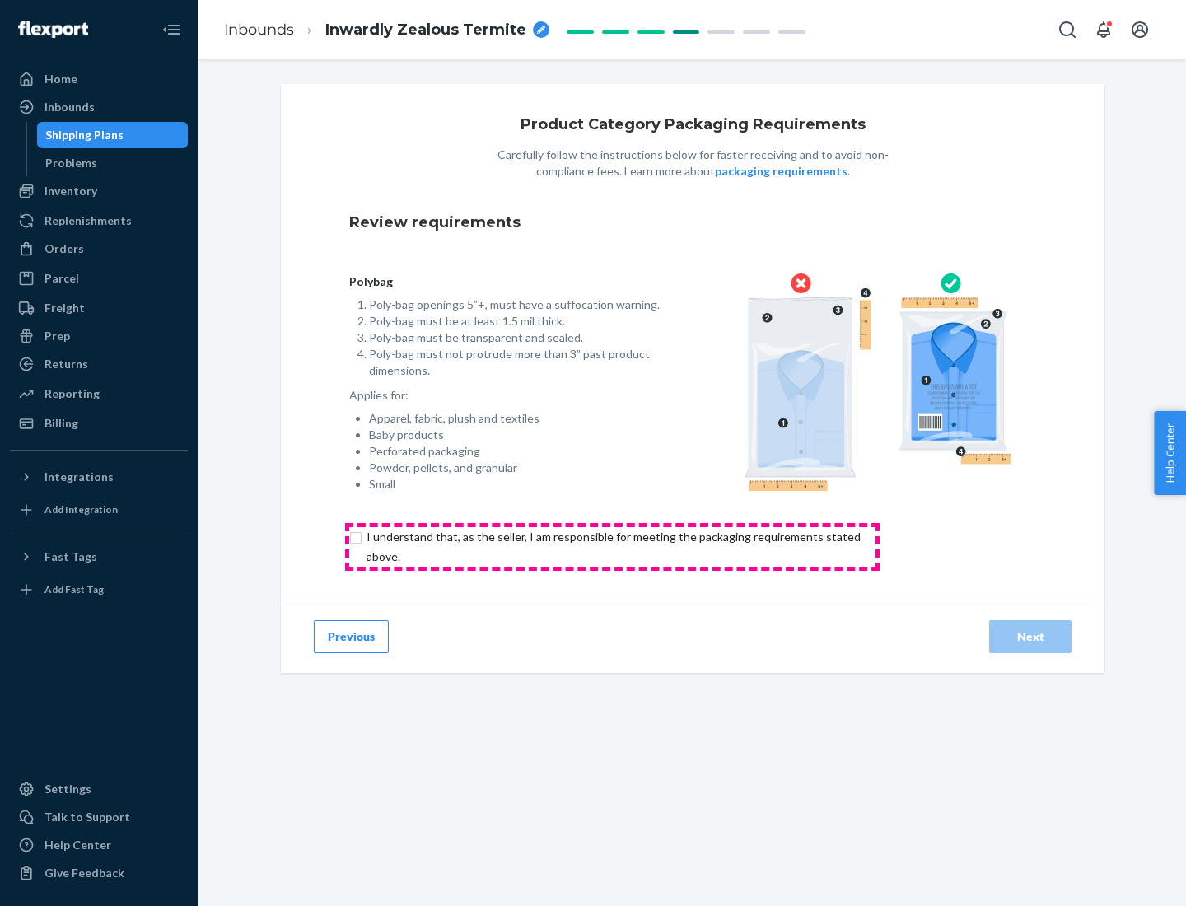
click at [612, 546] on input "checkbox" at bounding box center [623, 547] width 548 height 40
checkbox input "true"
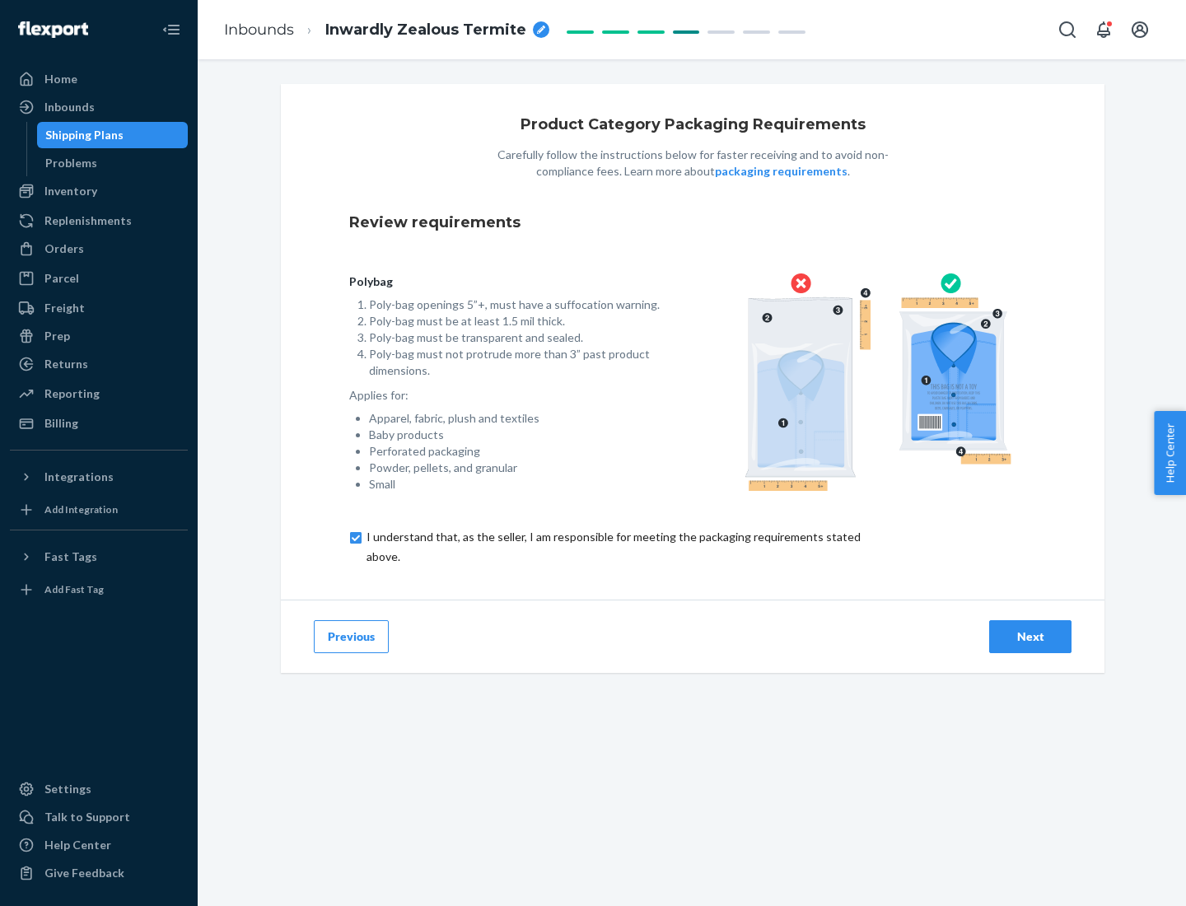
click at [1031, 636] on div "Next" at bounding box center [1031, 637] width 54 height 16
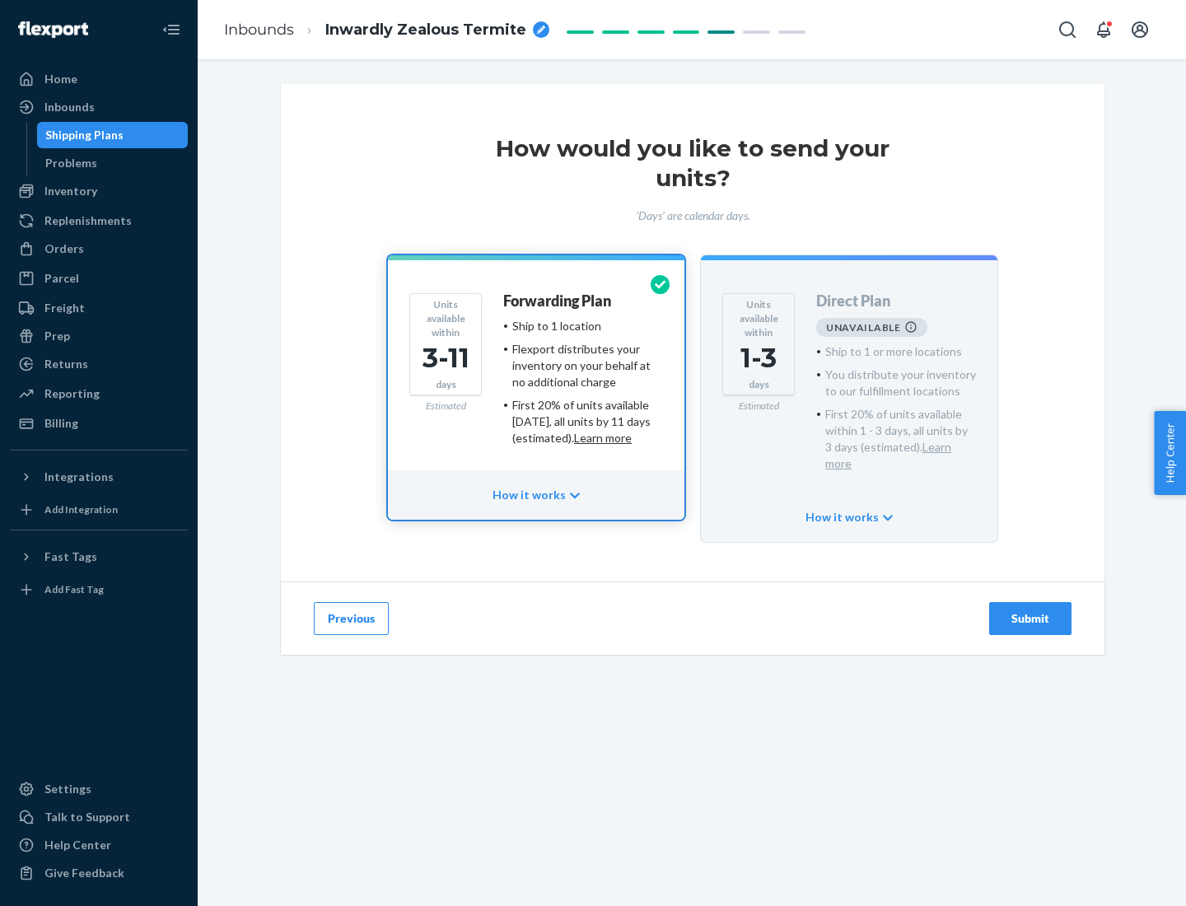
click at [559, 301] on h4 "Forwarding Plan" at bounding box center [557, 301] width 108 height 16
click at [1031, 611] on div "Submit" at bounding box center [1031, 619] width 54 height 16
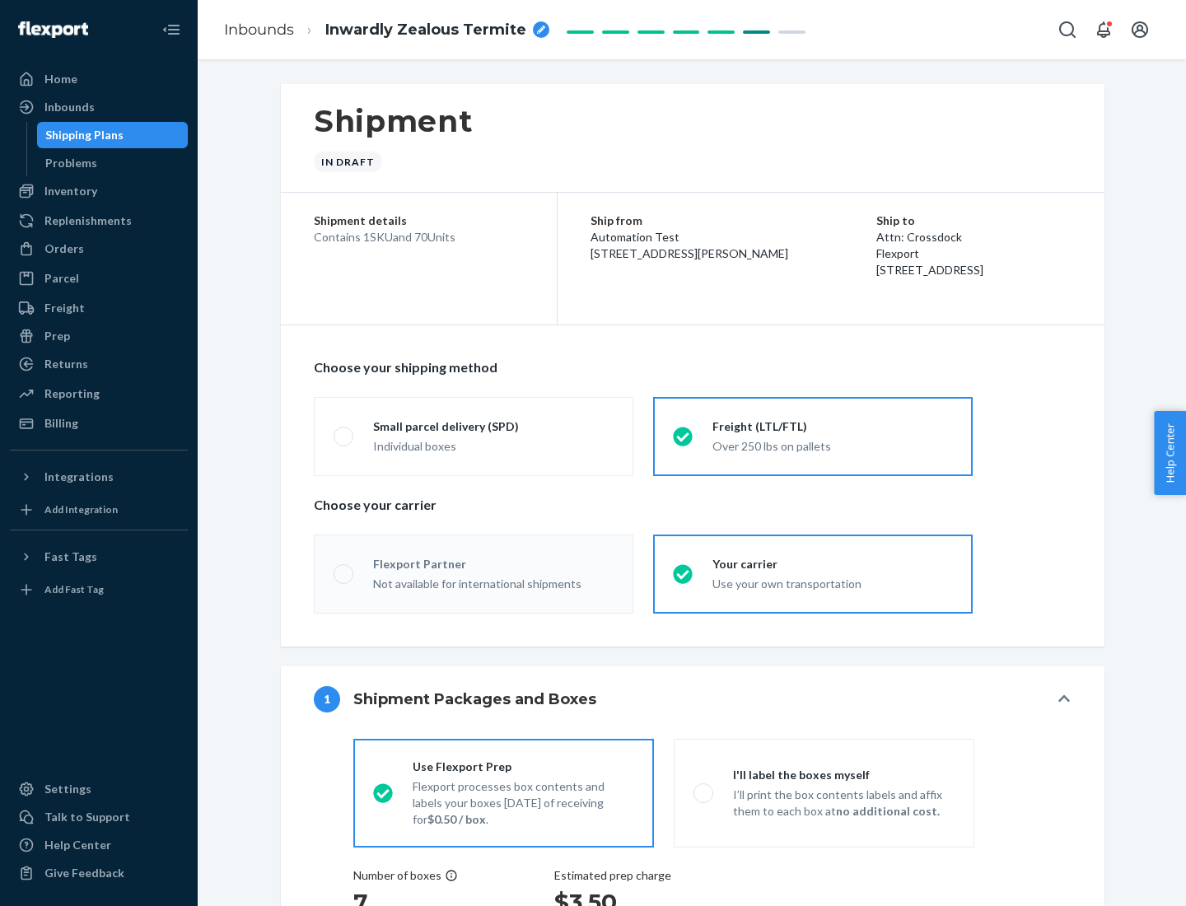
radio input "true"
radio input "false"
radio input "true"
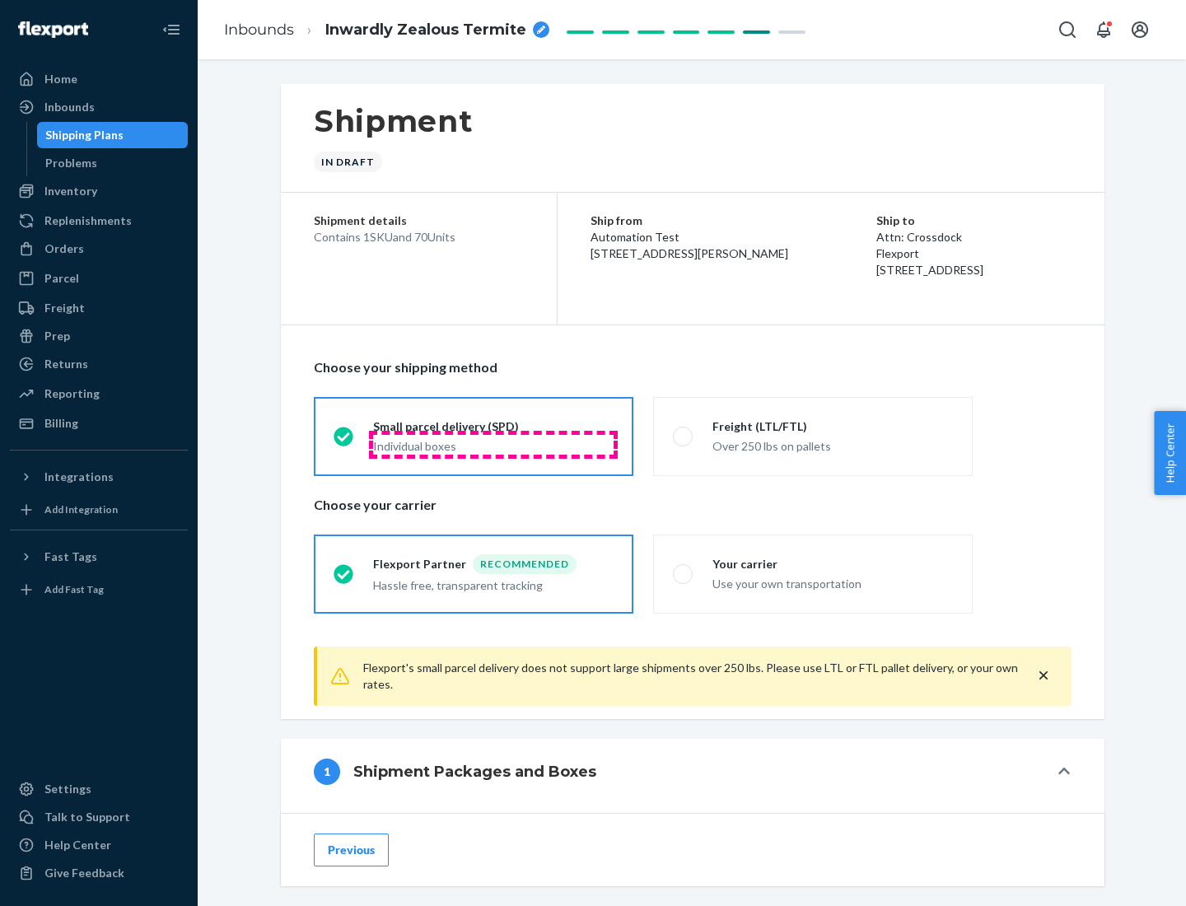
click at [494, 444] on div "Individual boxes" at bounding box center [493, 446] width 241 height 16
click at [344, 442] on input "Small parcel delivery (SPD) Individual boxes" at bounding box center [339, 436] width 11 height 11
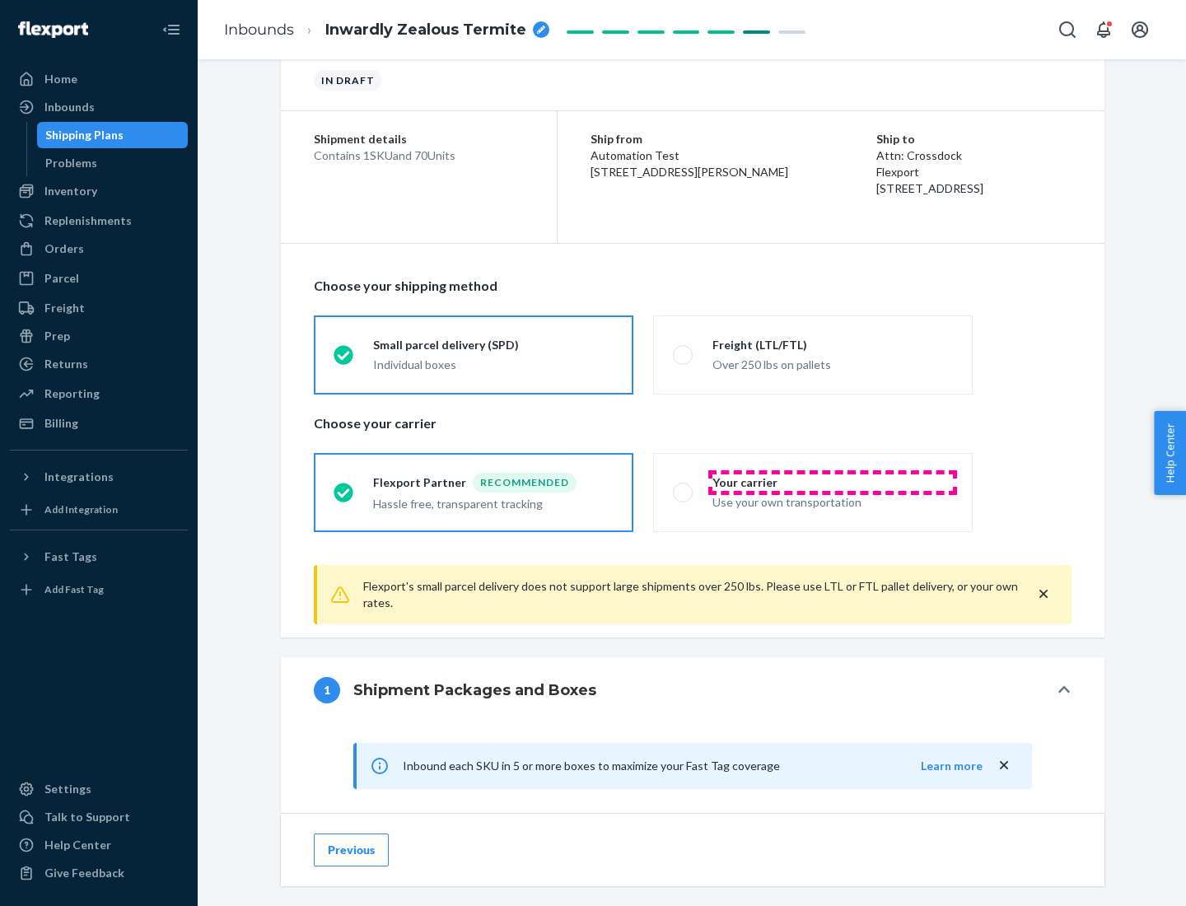
click at [833, 482] on div "Your carrier" at bounding box center [833, 483] width 241 height 16
click at [684, 487] on input "Your carrier Use your own transportation" at bounding box center [678, 492] width 11 height 11
radio input "true"
radio input "false"
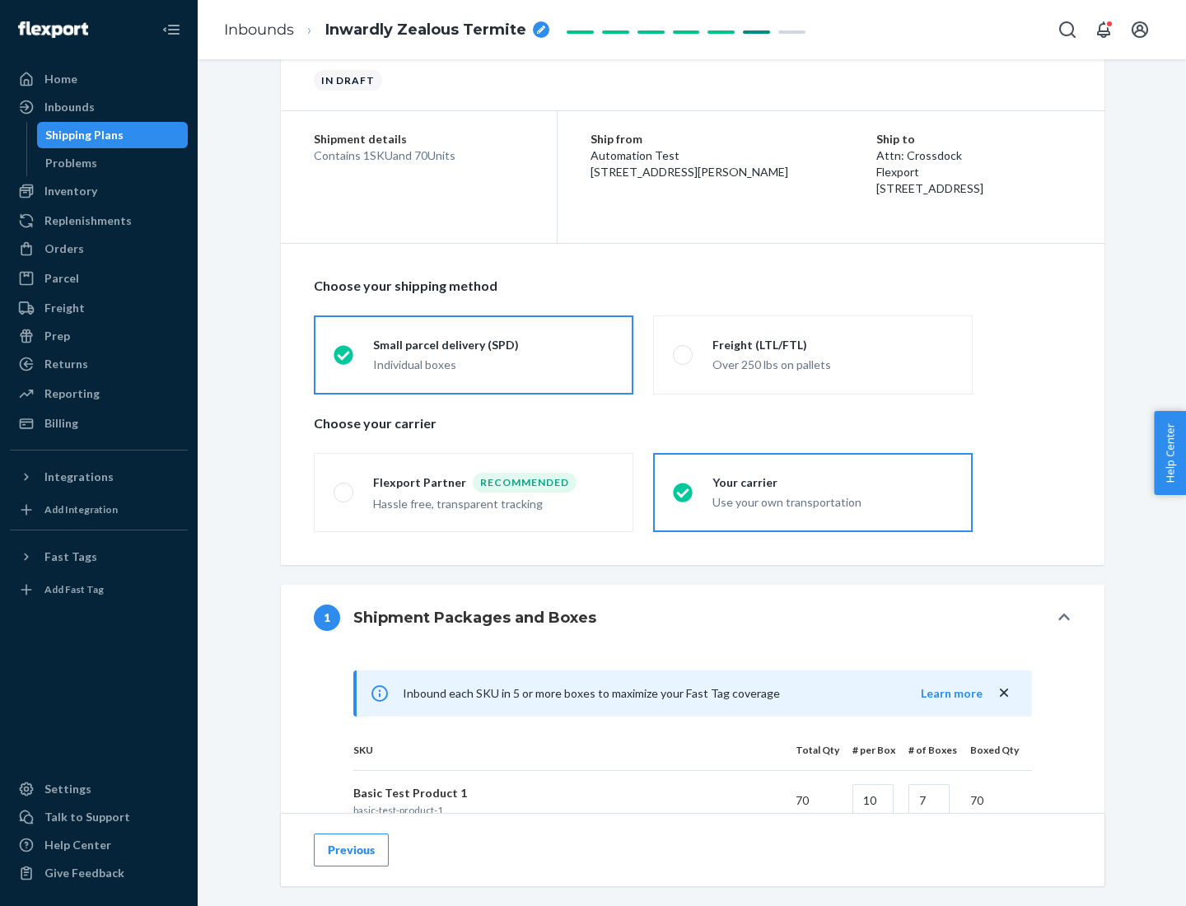
scroll to position [400, 0]
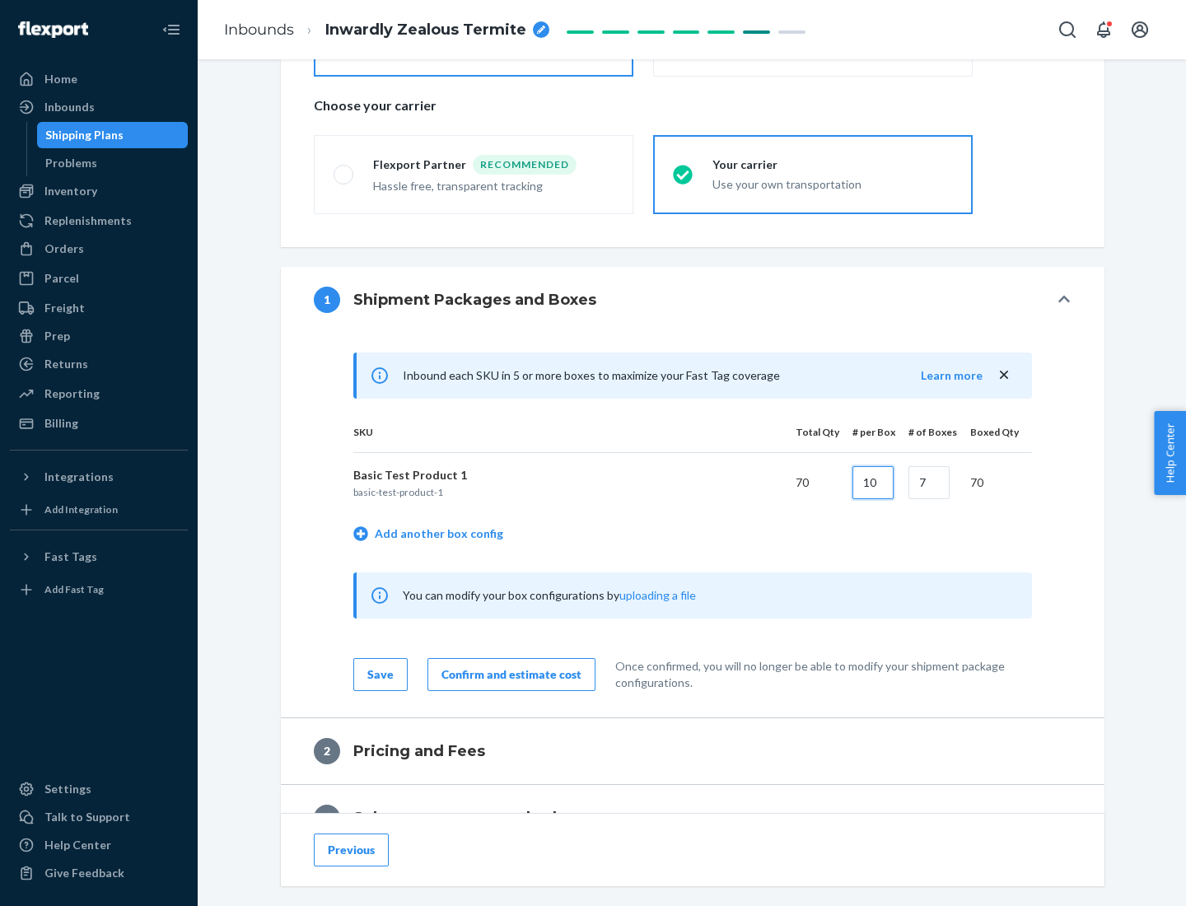
type input "10"
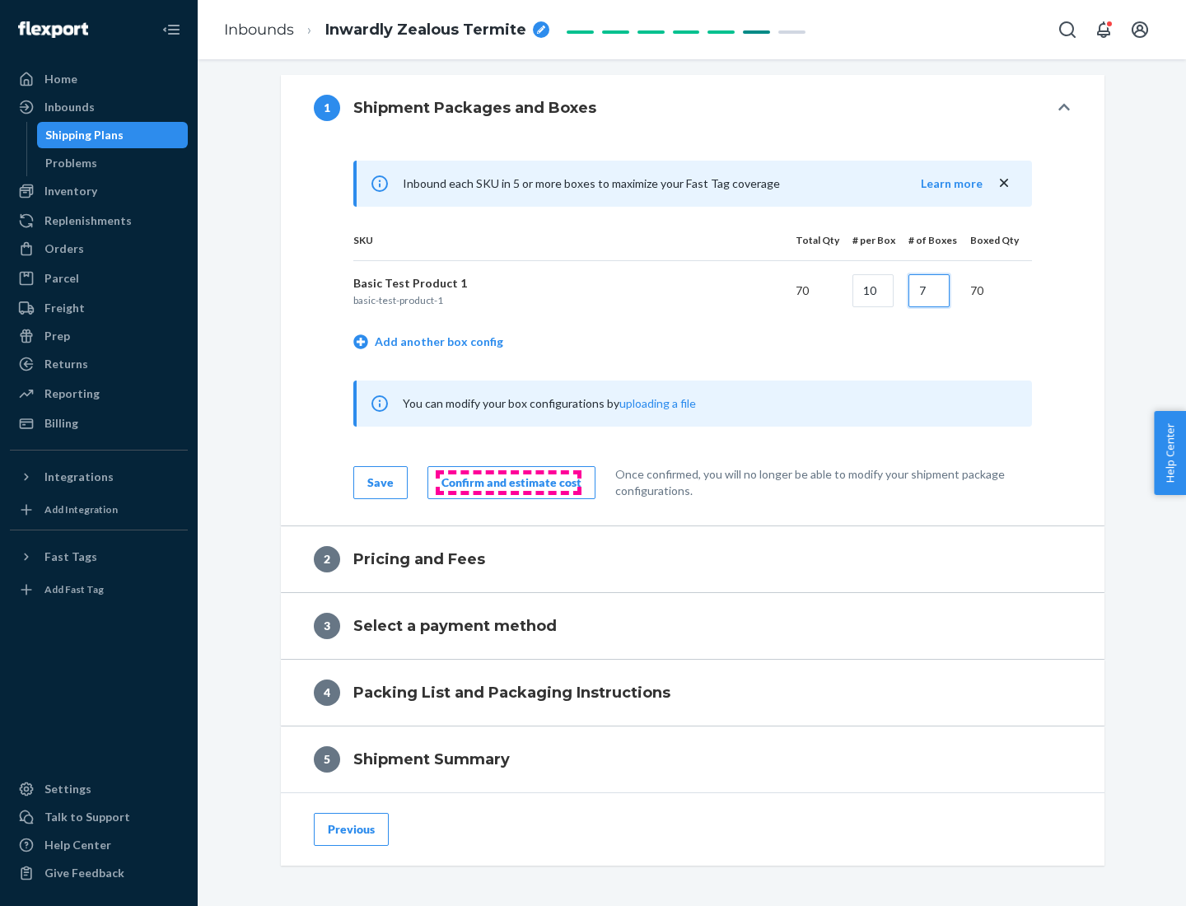
type input "7"
click at [508, 482] on div "Confirm and estimate cost" at bounding box center [512, 483] width 140 height 16
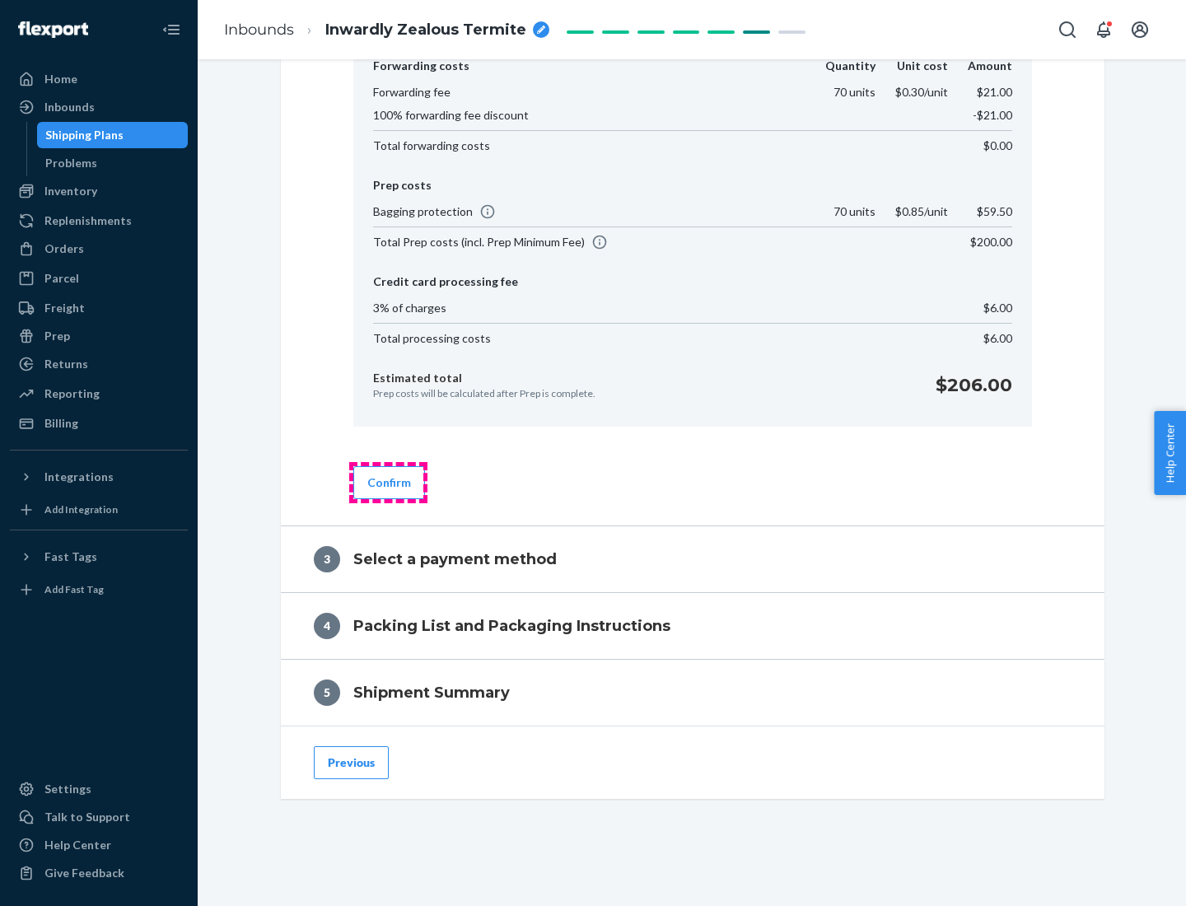
click at [388, 482] on button "Confirm" at bounding box center [389, 482] width 72 height 33
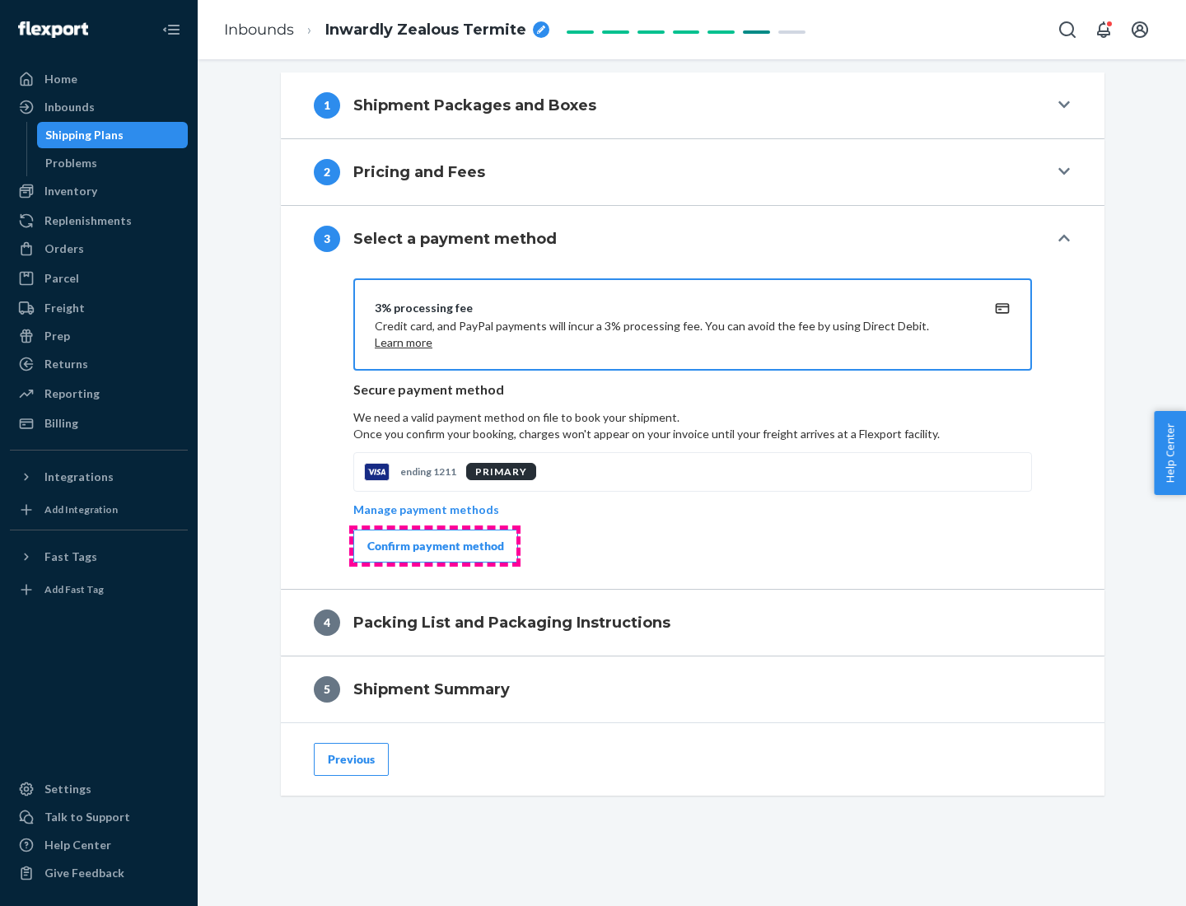
click at [434, 546] on div "Confirm payment method" at bounding box center [435, 546] width 137 height 16
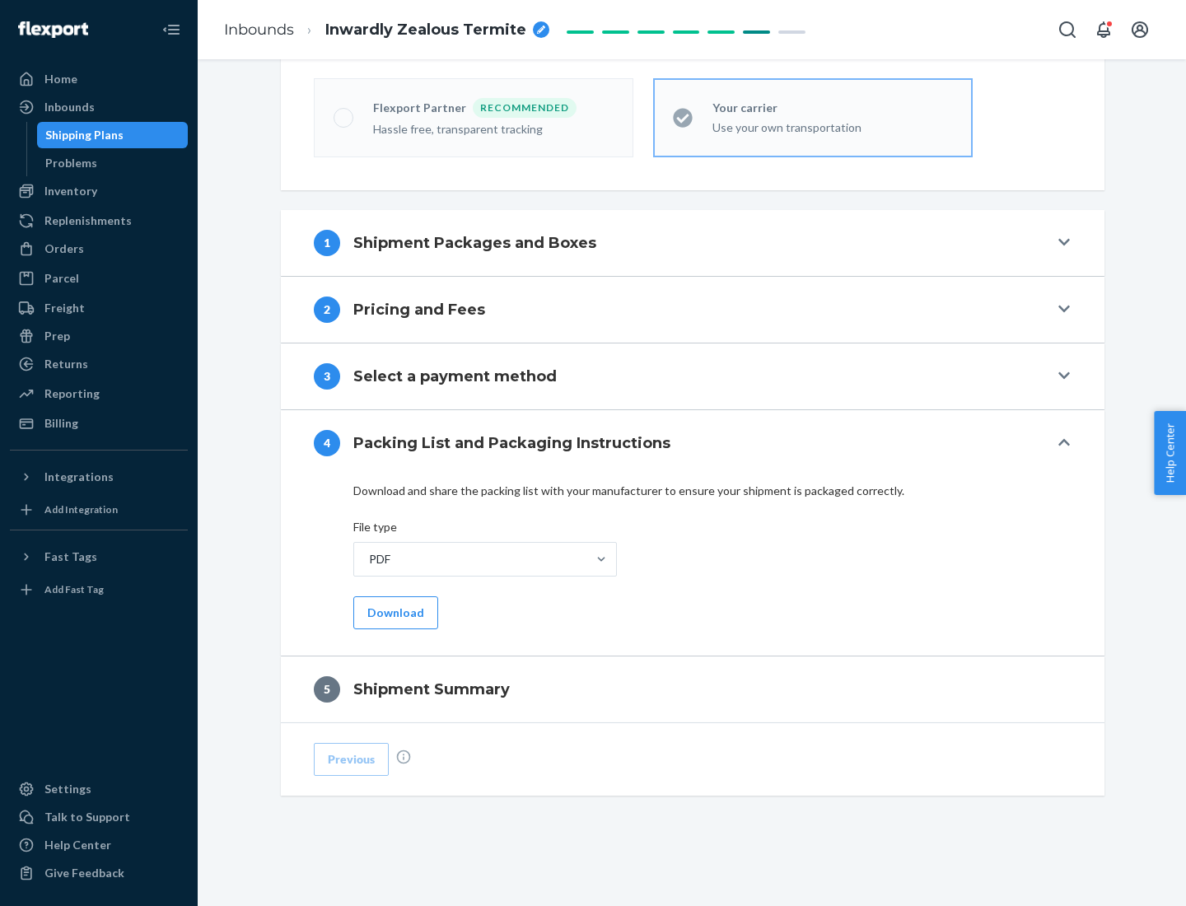
scroll to position [456, 0]
